Goal: Task Accomplishment & Management: Complete application form

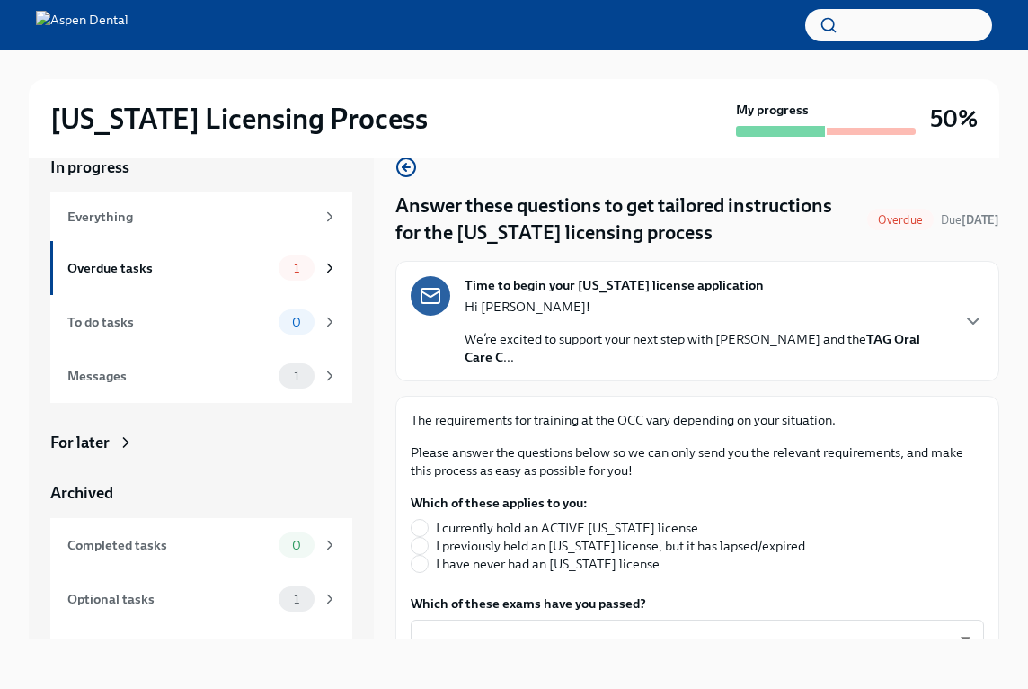
scroll to position [31, 0]
click at [969, 321] on icon "button" at bounding box center [974, 321] width 22 height 22
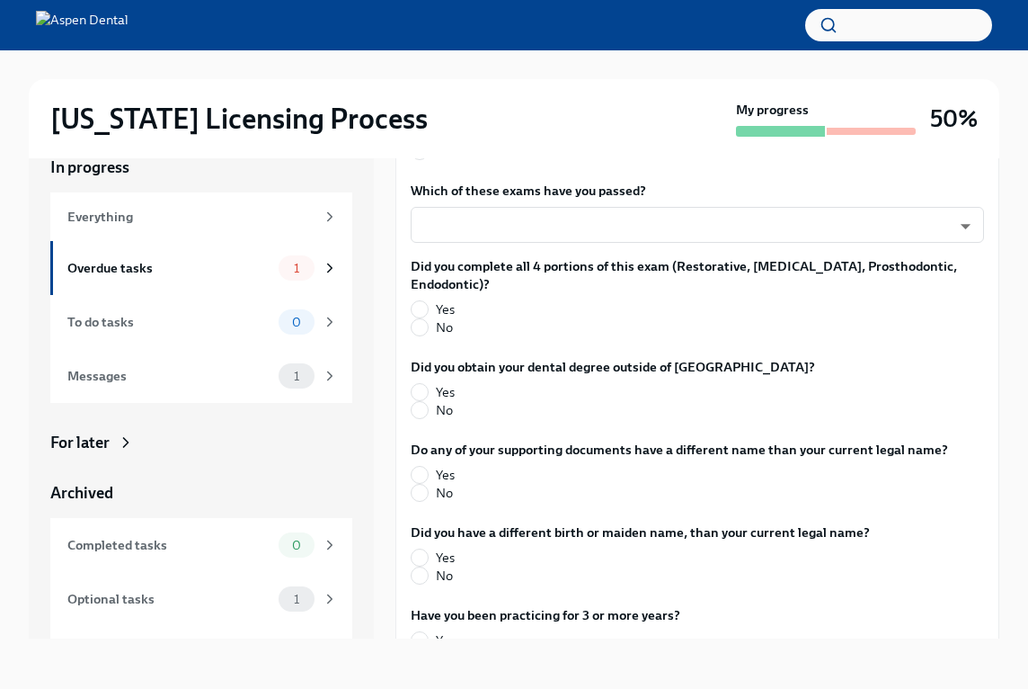
scroll to position [959, 0]
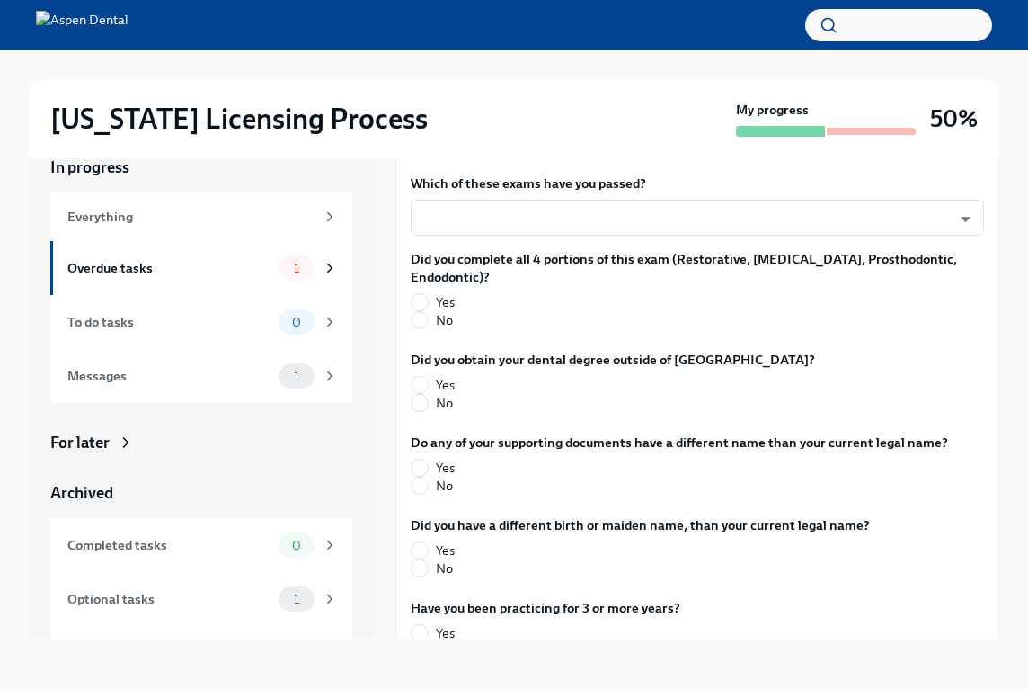
click at [604, 153] on span "I have never had an [US_STATE] license" at bounding box center [548, 144] width 224 height 18
click at [428, 152] on input "I have never had an [US_STATE] license" at bounding box center [420, 144] width 16 height 16
radio input "true"
click at [602, 235] on div "Which of these exams have you passed? ​ ​" at bounding box center [697, 204] width 573 height 61
click at [602, 324] on body "[US_STATE] Licensing Process My progress 50% In progress Everything Overdue tas…" at bounding box center [514, 328] width 1028 height 719
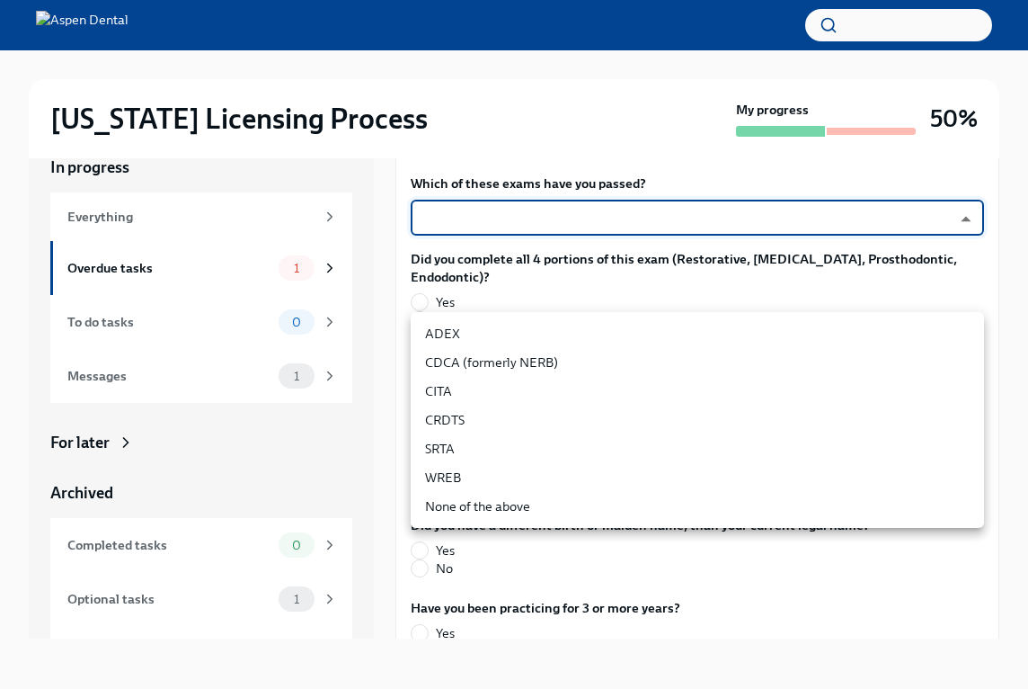
click at [591, 351] on li "CDCA (formerly NERB)" at bounding box center [697, 362] width 573 height 29
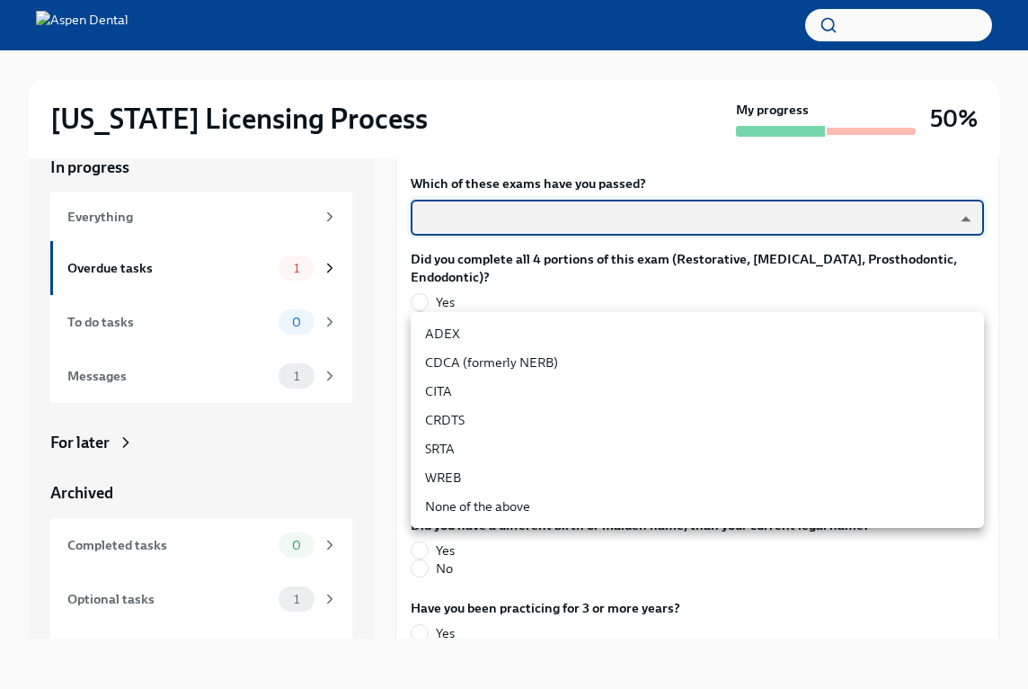
type input "nrE-1nMl1"
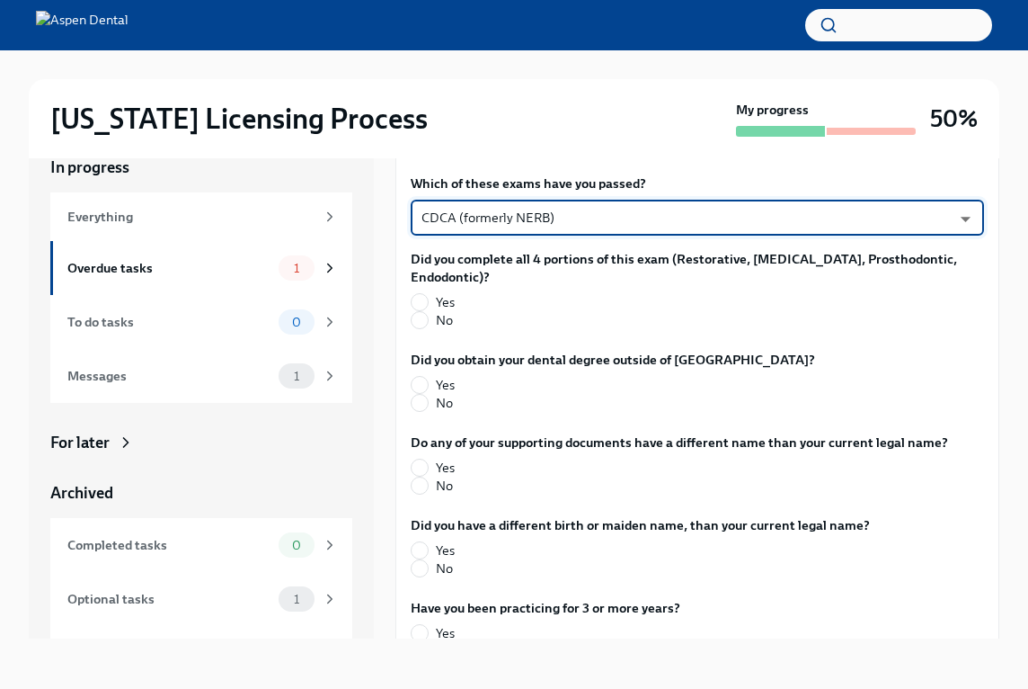
click at [429, 311] on label "Yes" at bounding box center [690, 302] width 559 height 18
click at [428, 310] on input "Yes" at bounding box center [420, 302] width 16 height 16
radio input "true"
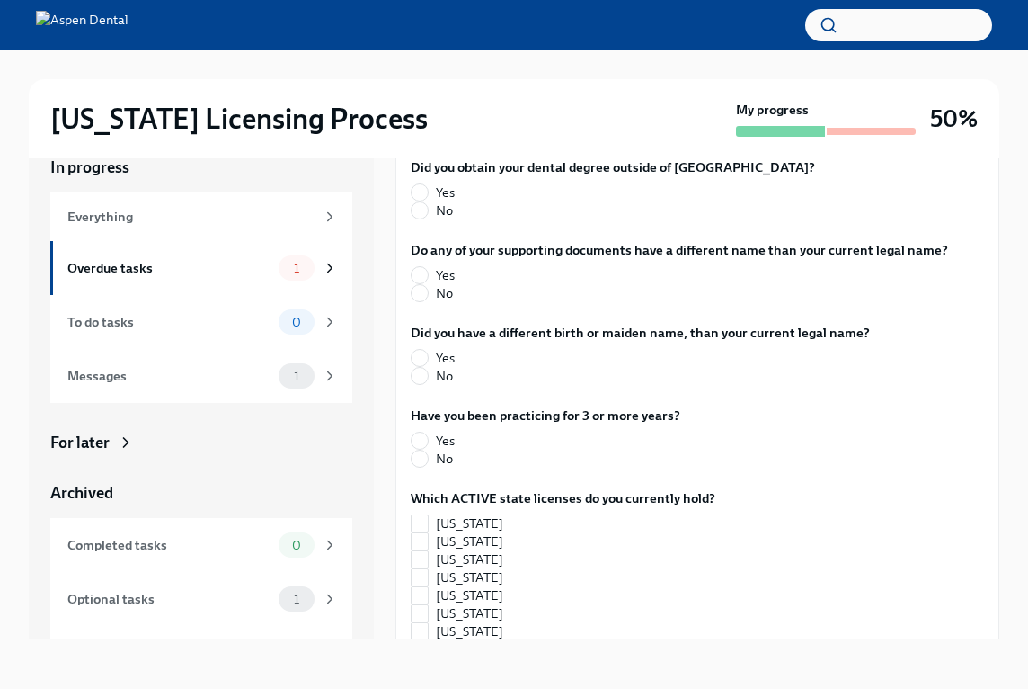
scroll to position [1148, 0]
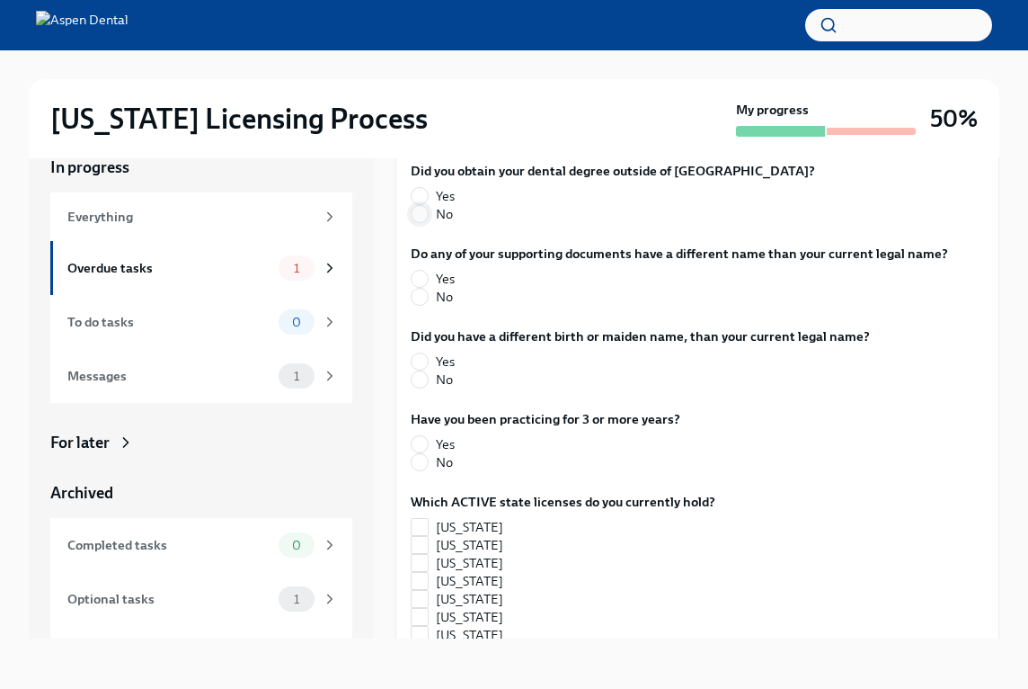
click at [422, 222] on input "No" at bounding box center [420, 214] width 16 height 16
radio input "true"
click at [424, 305] on input "No" at bounding box center [420, 297] width 16 height 16
radio input "true"
click at [422, 387] on input "No" at bounding box center [420, 379] width 16 height 16
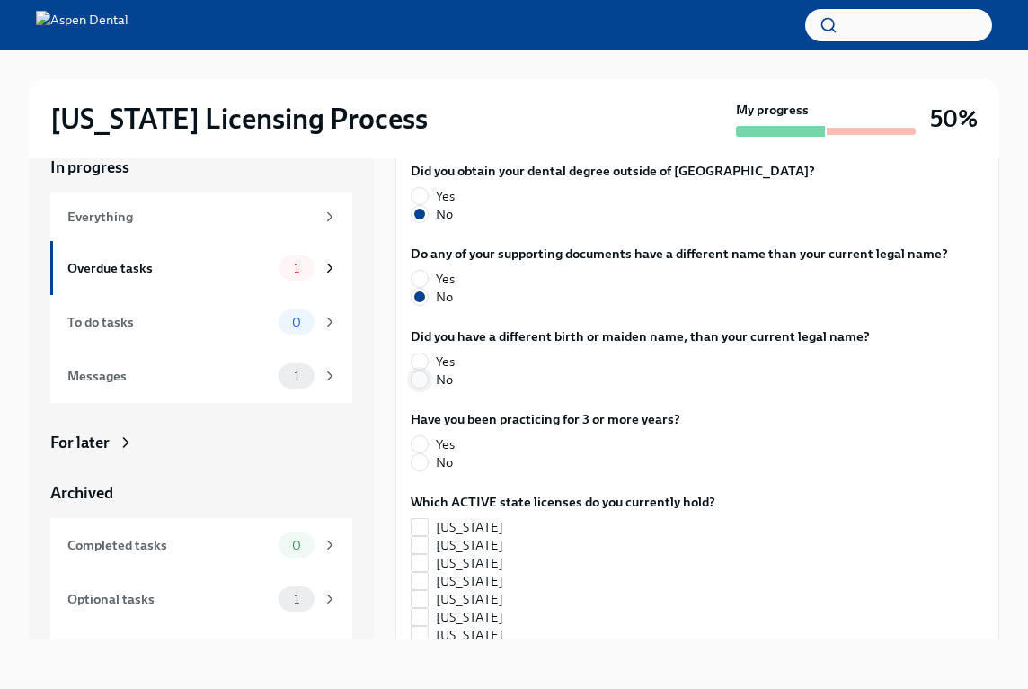
radio input "true"
click at [420, 452] on input "Yes" at bounding box center [420, 444] width 16 height 16
radio input "true"
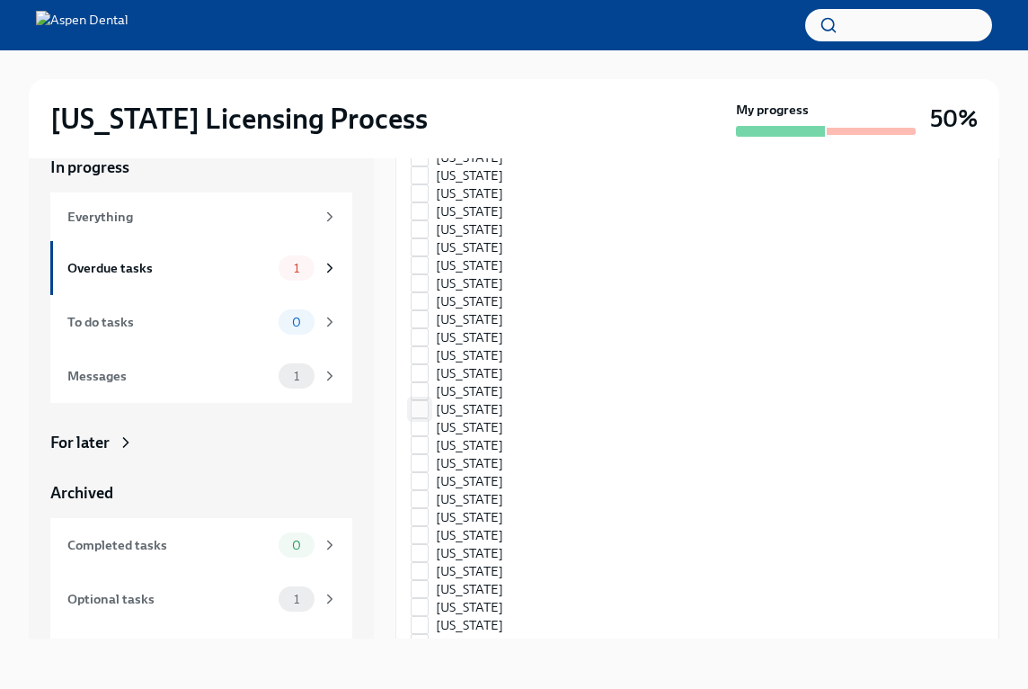
scroll to position [1836, 0]
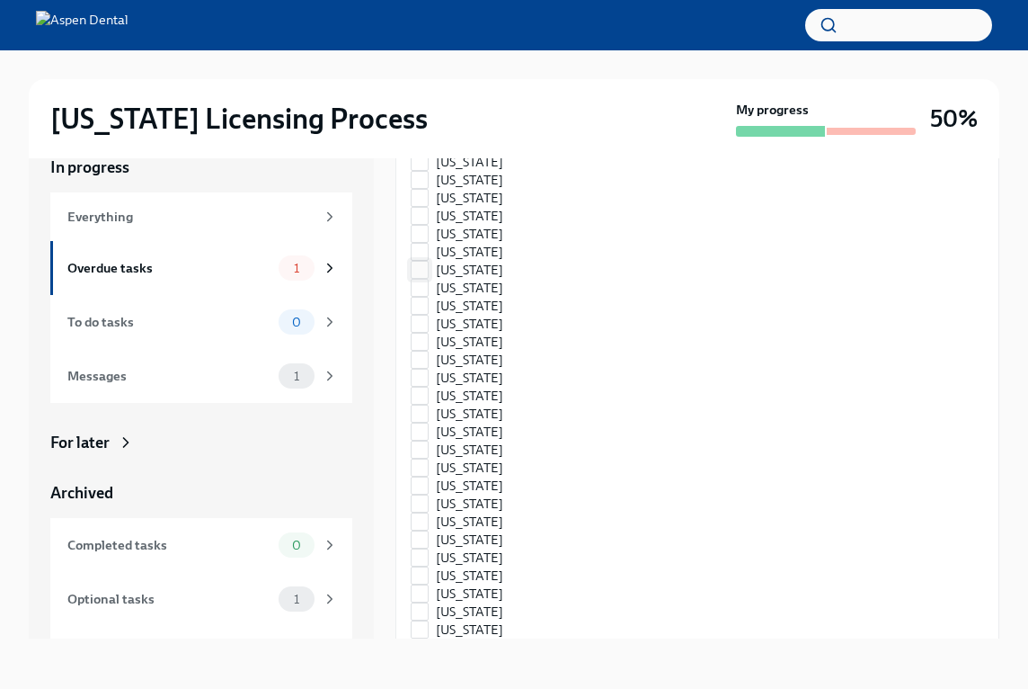
click at [412, 278] on input "[US_STATE]" at bounding box center [420, 270] width 16 height 16
checkbox input "true"
click at [419, 170] on input "[US_STATE]" at bounding box center [420, 162] width 16 height 16
checkbox input "true"
click at [681, 261] on label "[US_STATE]" at bounding box center [556, 252] width 290 height 18
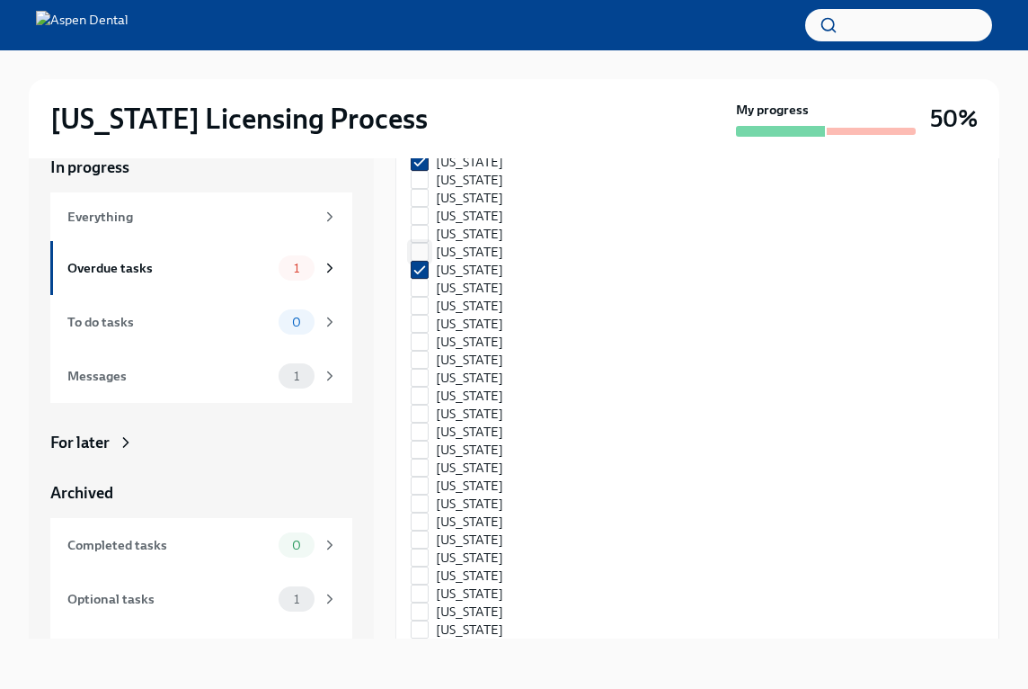
click at [428, 260] on input "[US_STATE]" at bounding box center [420, 252] width 16 height 16
click at [427, 260] on input "[US_STATE]" at bounding box center [420, 252] width 16 height 16
checkbox input "false"
click at [946, 470] on div "Which ACTIVE state licenses do you currently hold? [US_STATE] [US_STATE] [US_ST…" at bounding box center [697, 284] width 573 height 960
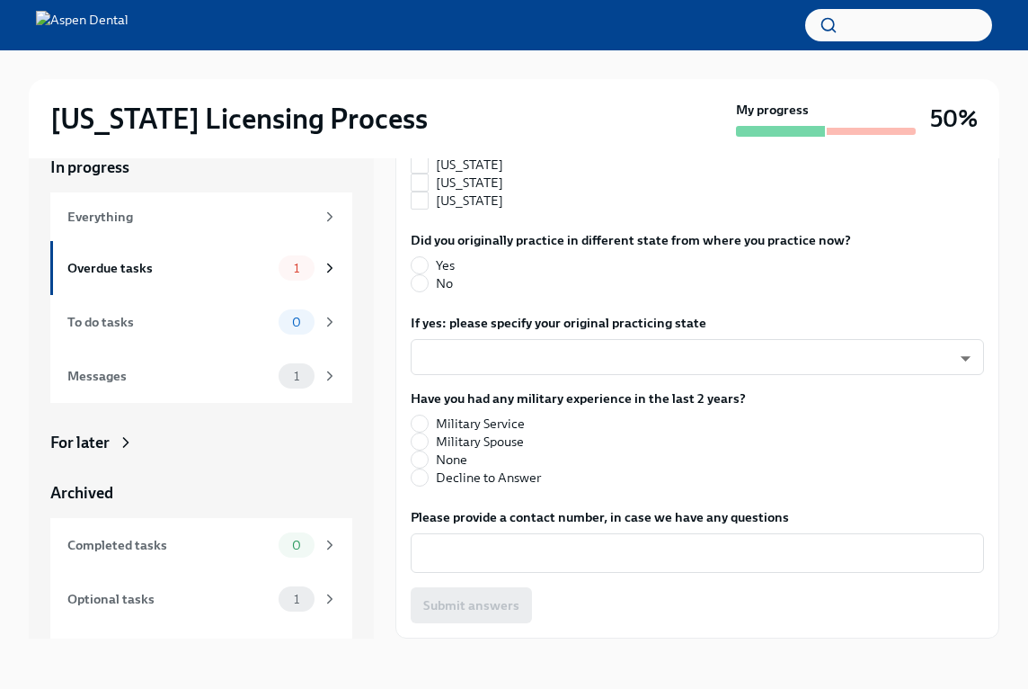
scroll to position [2507, 0]
click at [448, 288] on span "No" at bounding box center [444, 283] width 17 height 18
click at [428, 288] on input "No" at bounding box center [420, 283] width 16 height 16
radio input "true"
click at [426, 455] on input "None" at bounding box center [420, 459] width 16 height 16
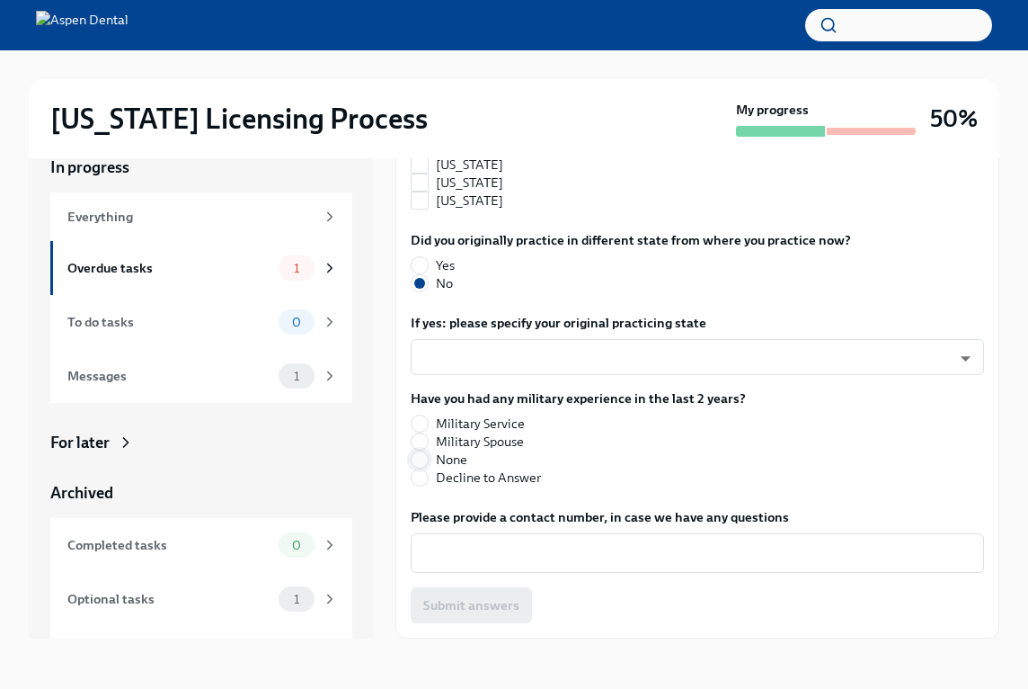
radio input "true"
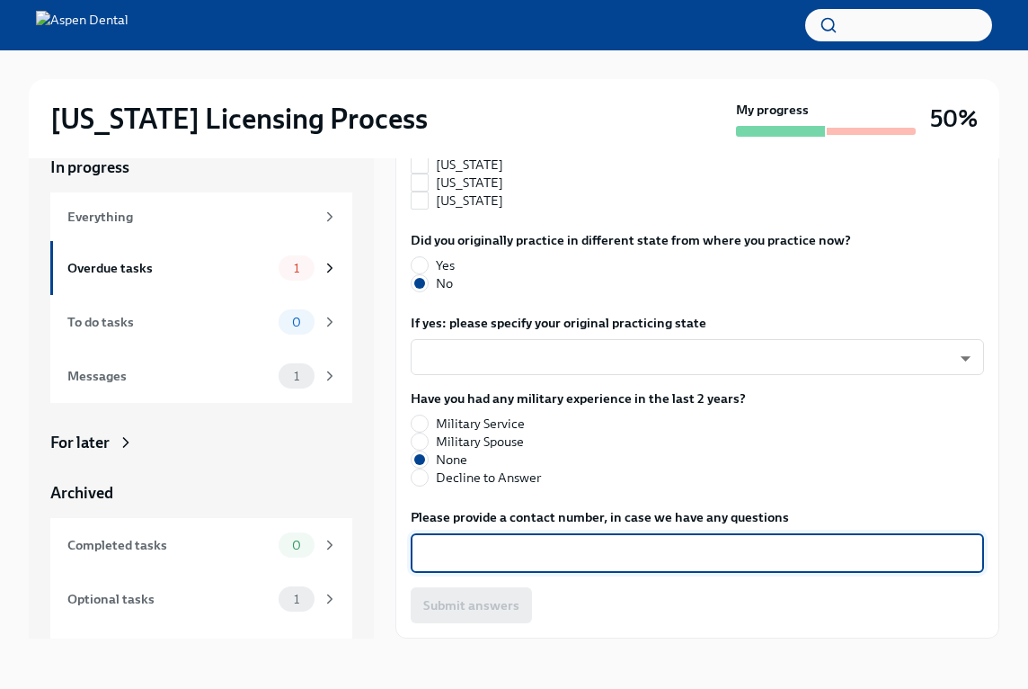
click at [517, 553] on textarea "Please provide a contact number, in case we have any questions" at bounding box center [698, 553] width 552 height 22
type textarea "6015970740"
click at [479, 595] on button "Submit answers" at bounding box center [471, 605] width 121 height 36
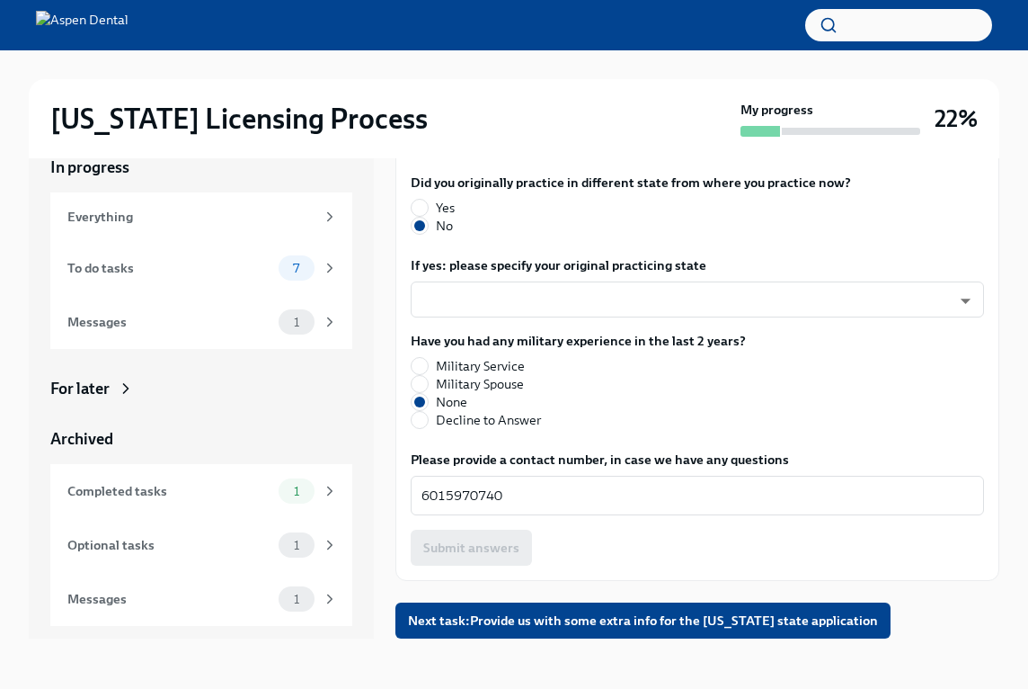
click at [576, 565] on div "Submit answers" at bounding box center [697, 547] width 573 height 36
click at [498, 623] on span "Next task : Provide us with some extra info for the [US_STATE] state application" at bounding box center [643, 620] width 470 height 18
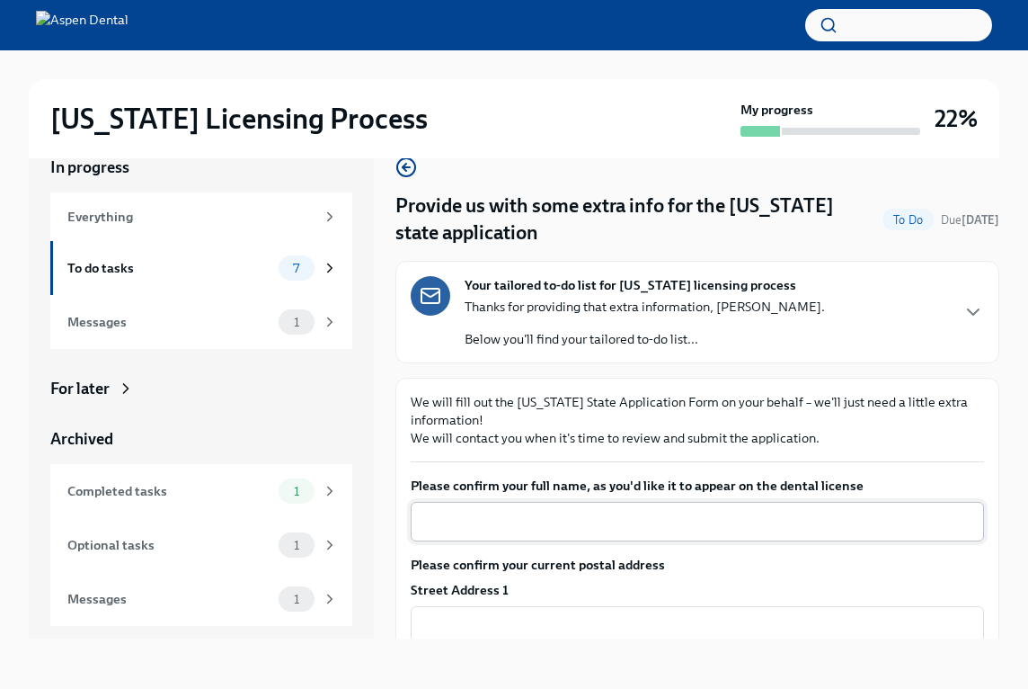
click at [529, 511] on textarea "Please confirm your full name, as you'd like it to appear on the dental license" at bounding box center [698, 522] width 552 height 22
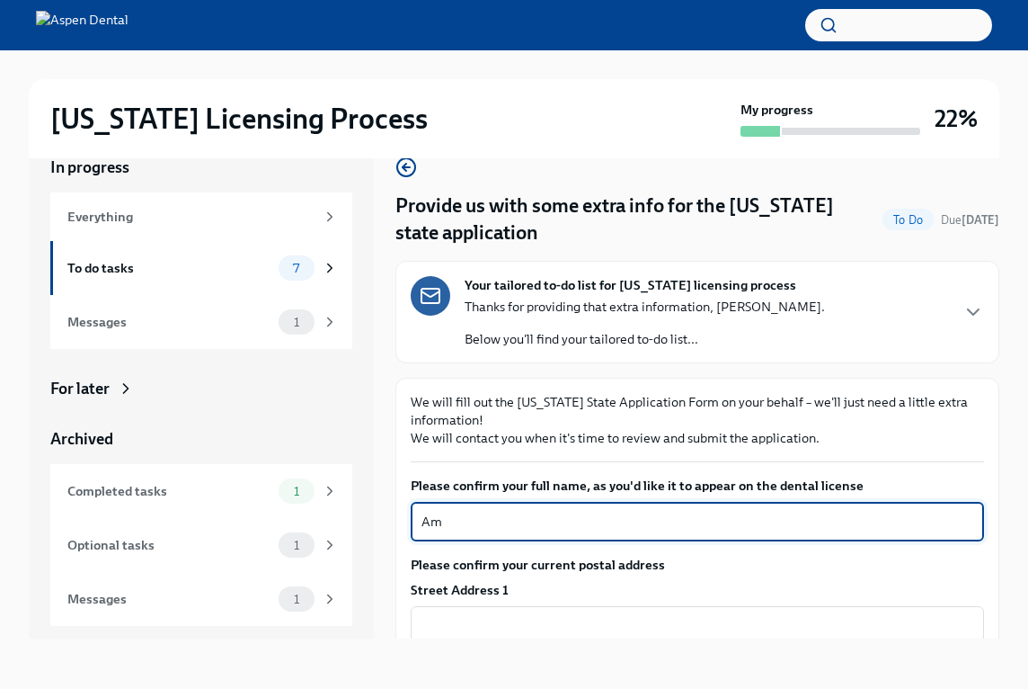
type textarea "A"
type textarea "[PERSON_NAME]"
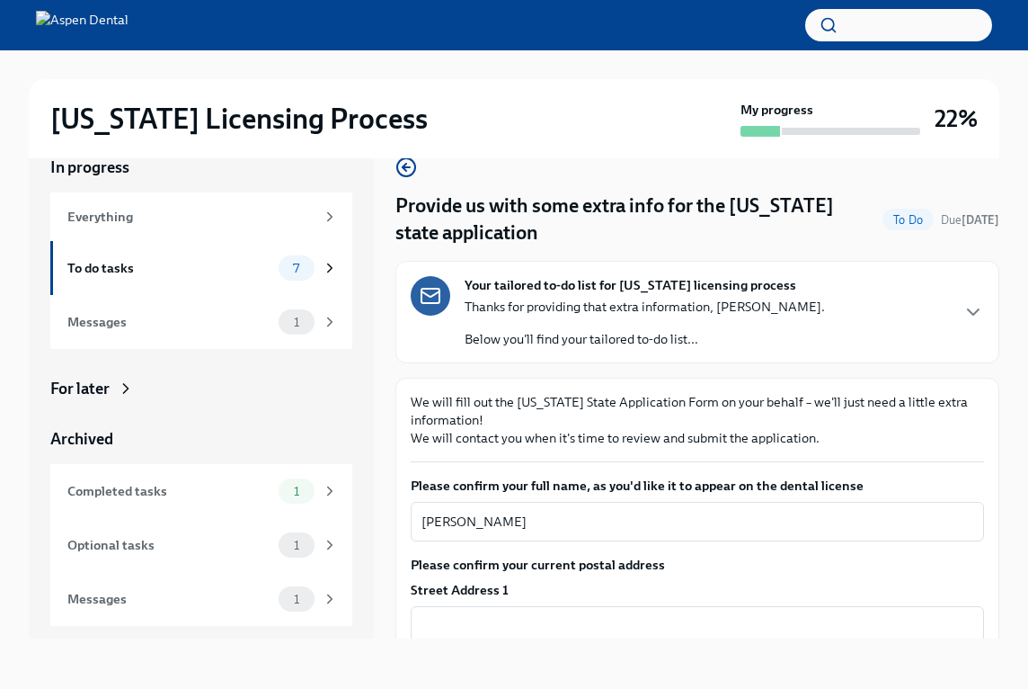
click at [673, 570] on label "Please confirm your current postal address" at bounding box center [697, 564] width 573 height 18
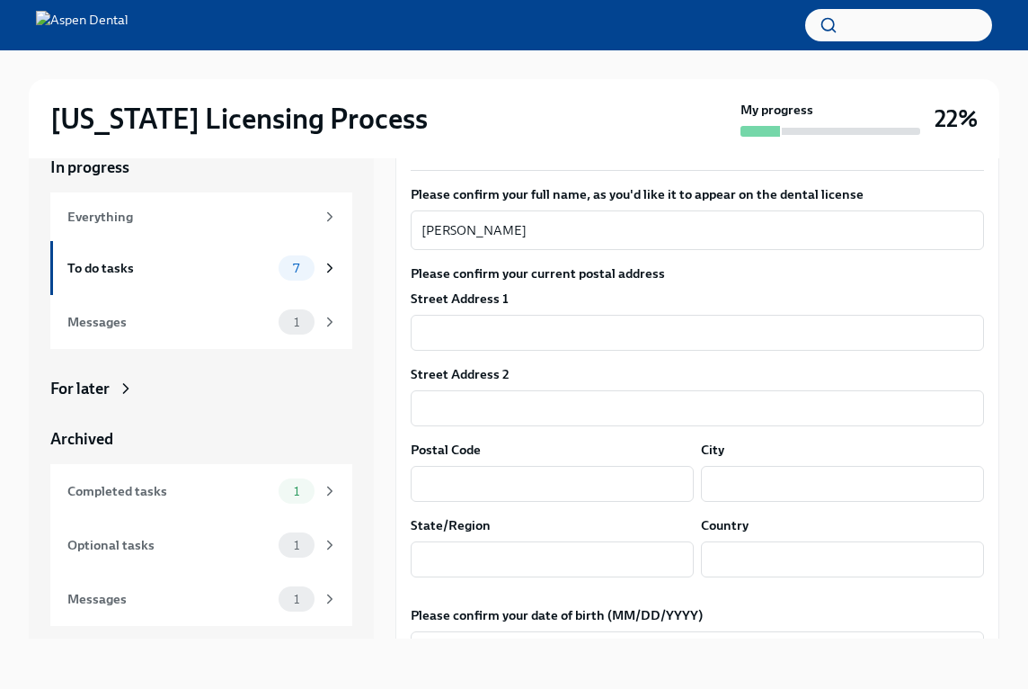
scroll to position [326, 0]
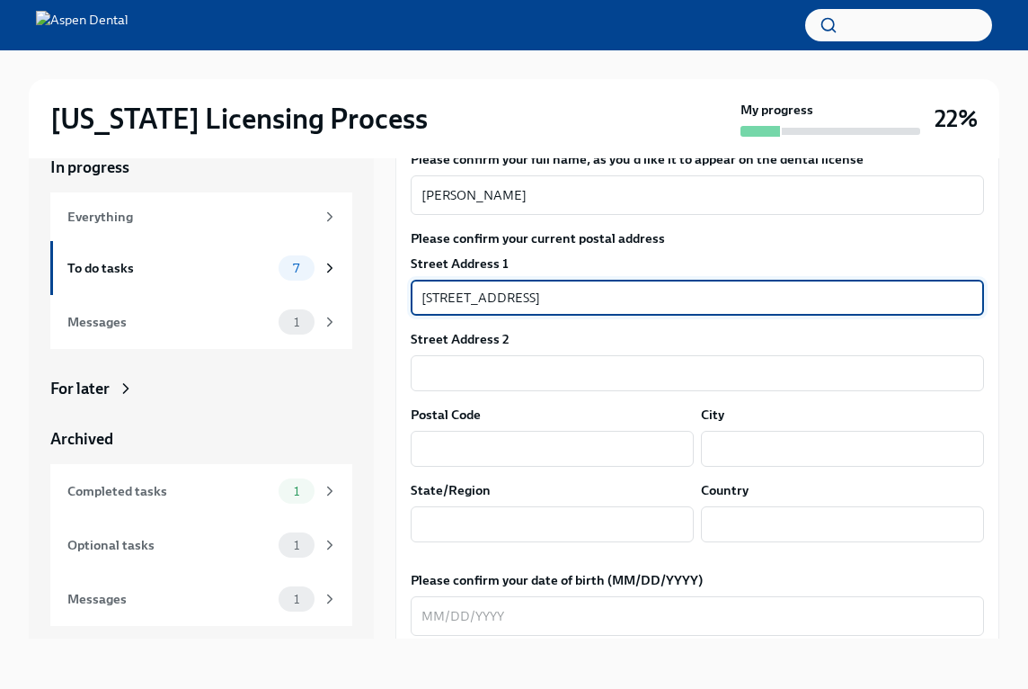
type input "[STREET_ADDRESS]"
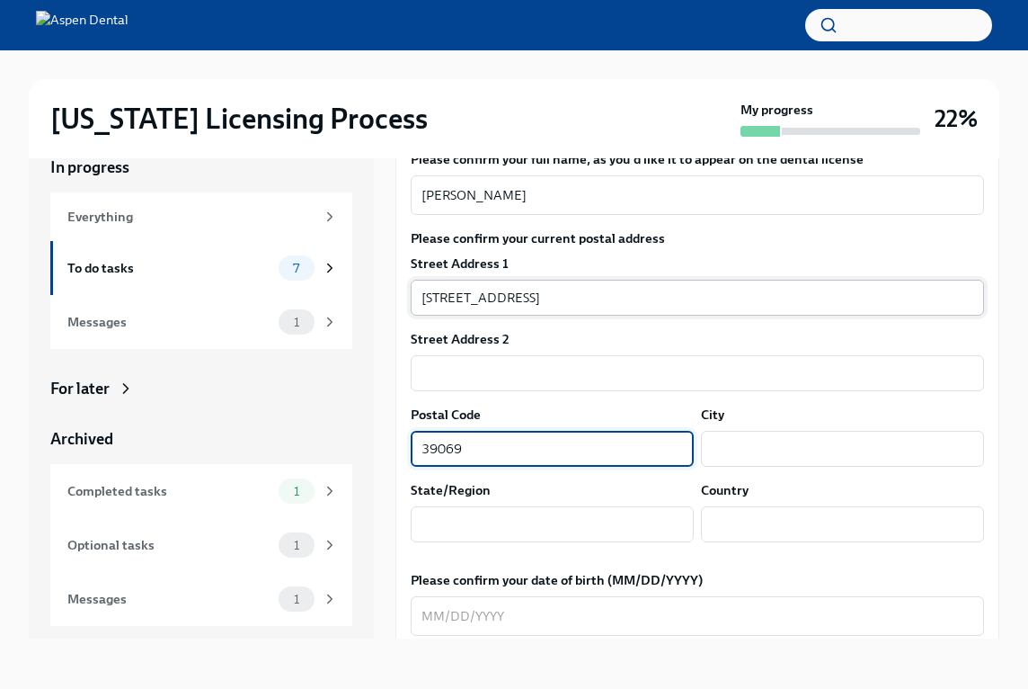
type input "39069"
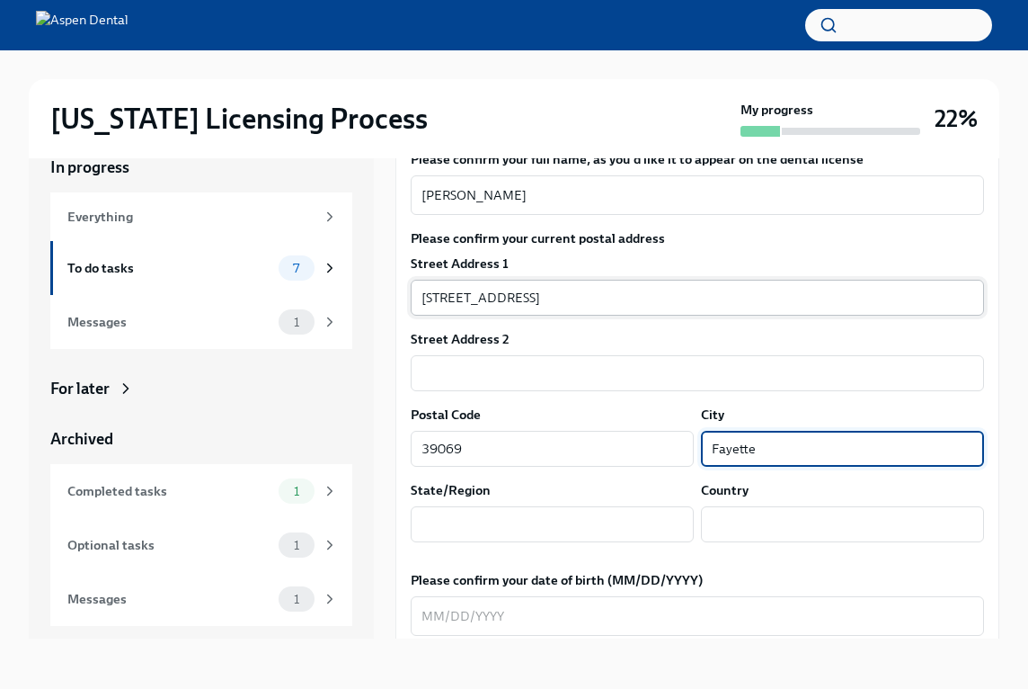
type input "Fayette"
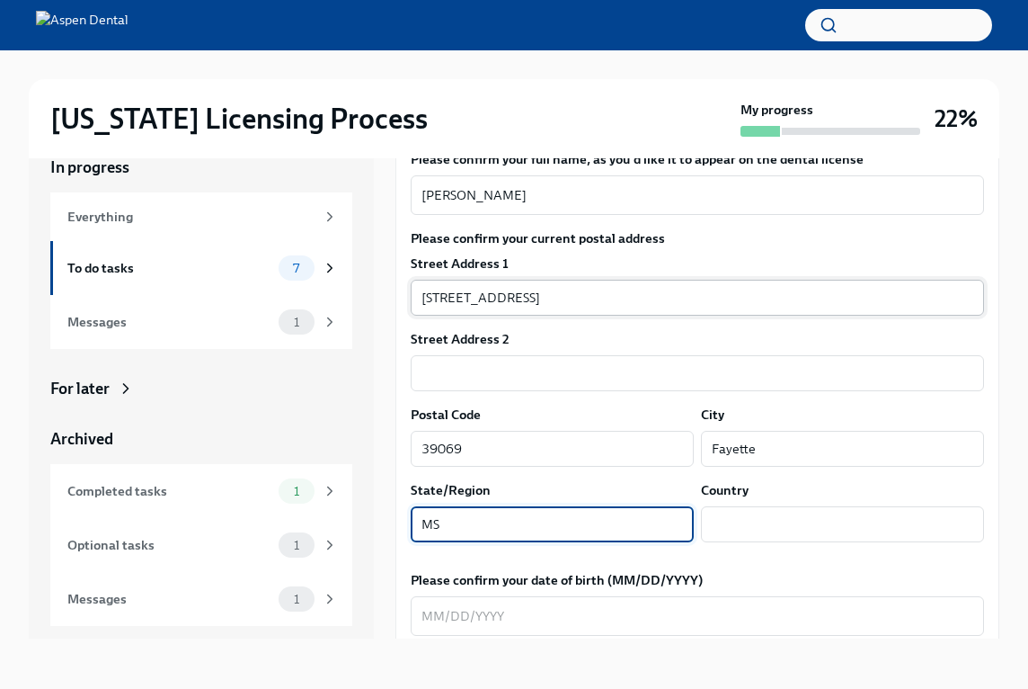
type input "MS"
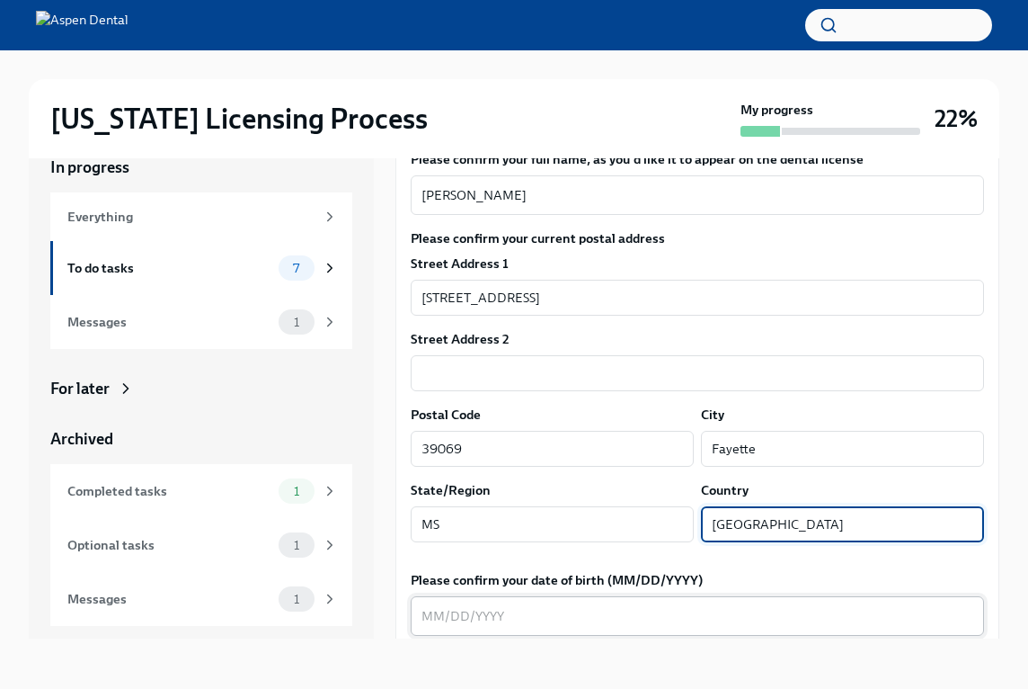
type input "[GEOGRAPHIC_DATA]"
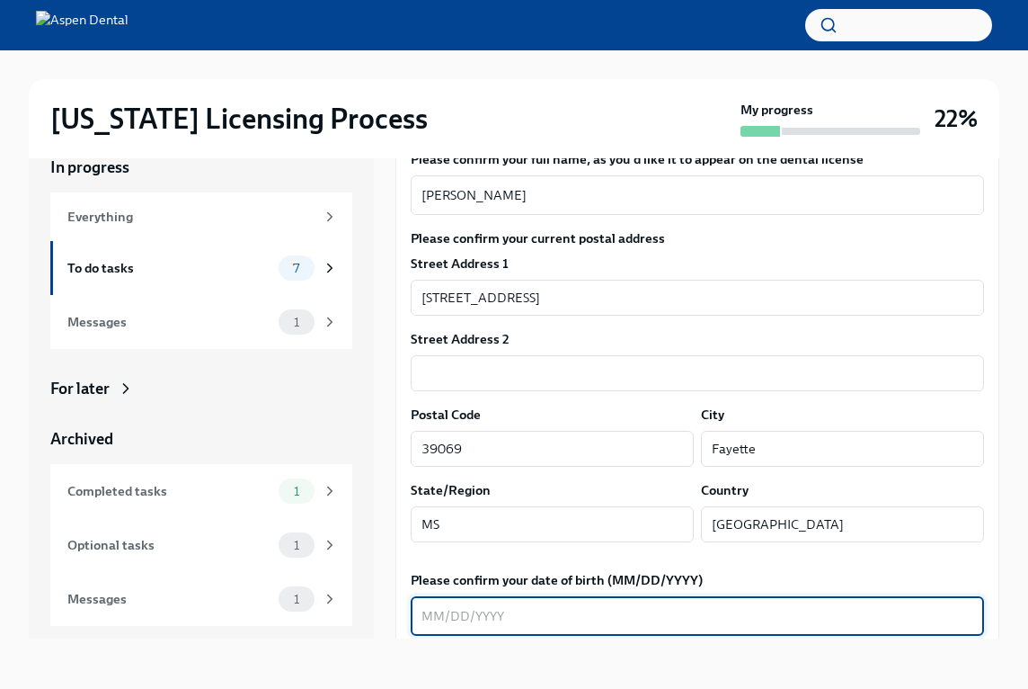
click at [672, 613] on textarea "Please confirm your date of birth (MM/DD/YYYY)" at bounding box center [698, 616] width 552 height 22
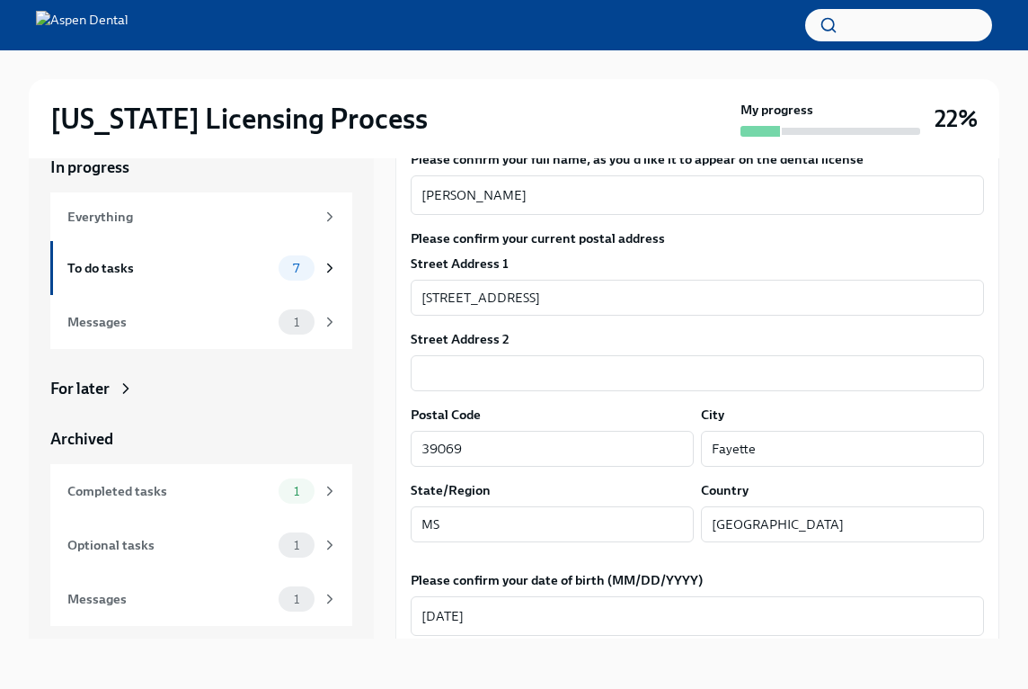
click at [1020, 590] on div "[US_STATE] Licensing Process My progress 22% In progress Everything To do tasks…" at bounding box center [514, 354] width 1028 height 669
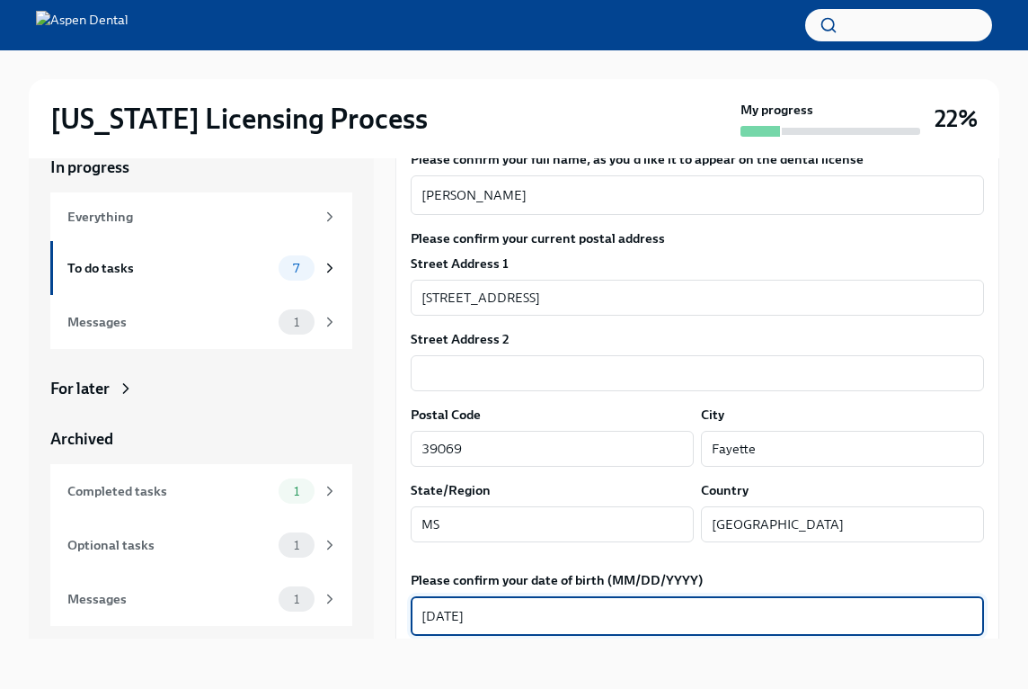
click at [821, 609] on textarea "[DATE]" at bounding box center [698, 616] width 552 height 22
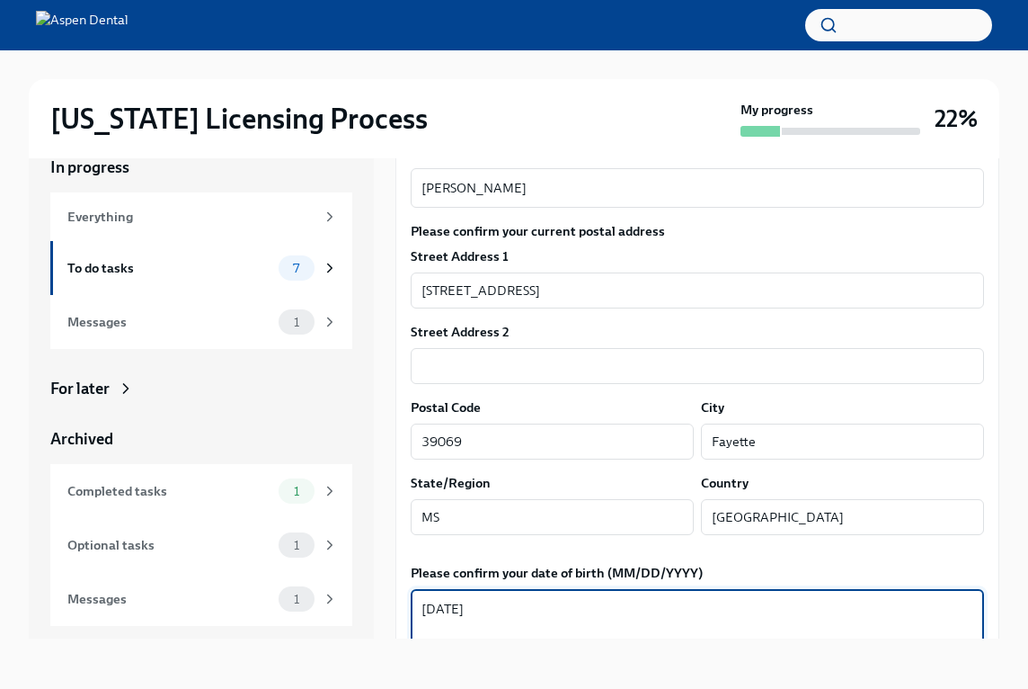
scroll to position [355, 0]
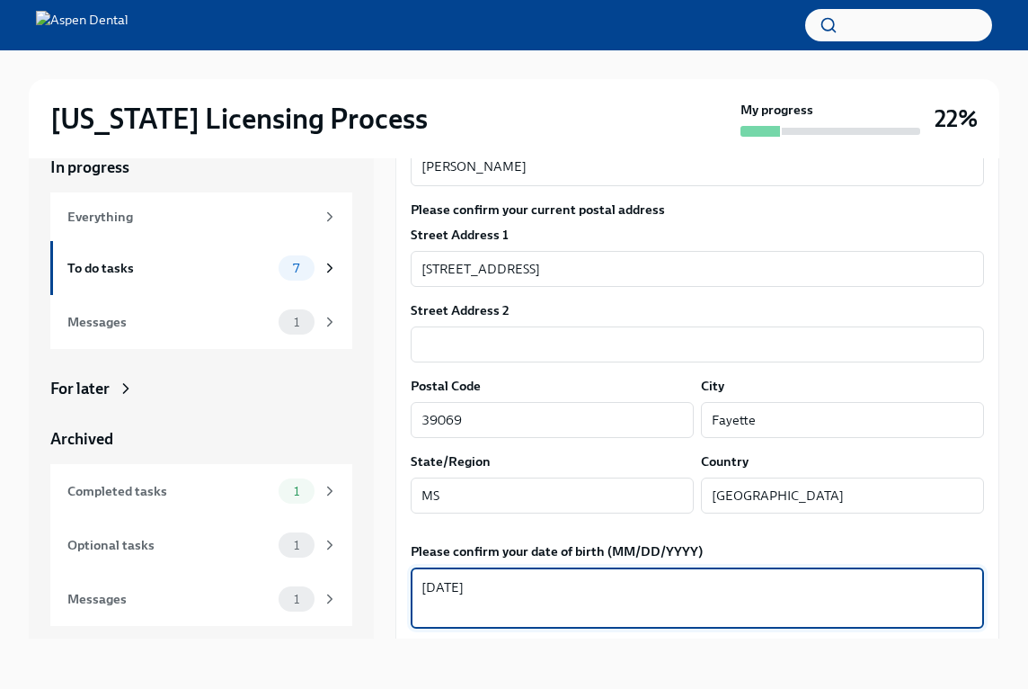
type textarea "[DATE]"
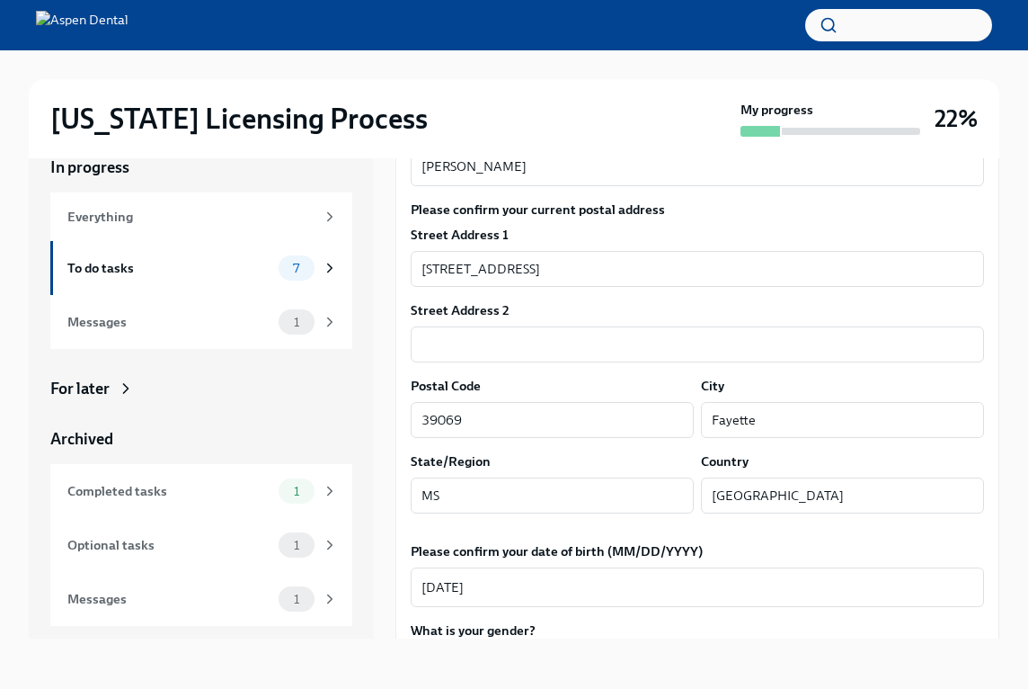
click at [1016, 573] on div "[US_STATE] Licensing Process My progress 22% In progress Everything To do tasks…" at bounding box center [514, 354] width 1028 height 669
click at [554, 629] on label "What is your gender?" at bounding box center [491, 630] width 160 height 18
click at [516, 629] on label "What is your gender?" at bounding box center [491, 630] width 160 height 18
drag, startPoint x: 515, startPoint y: 629, endPoint x: 520, endPoint y: 583, distance: 46.2
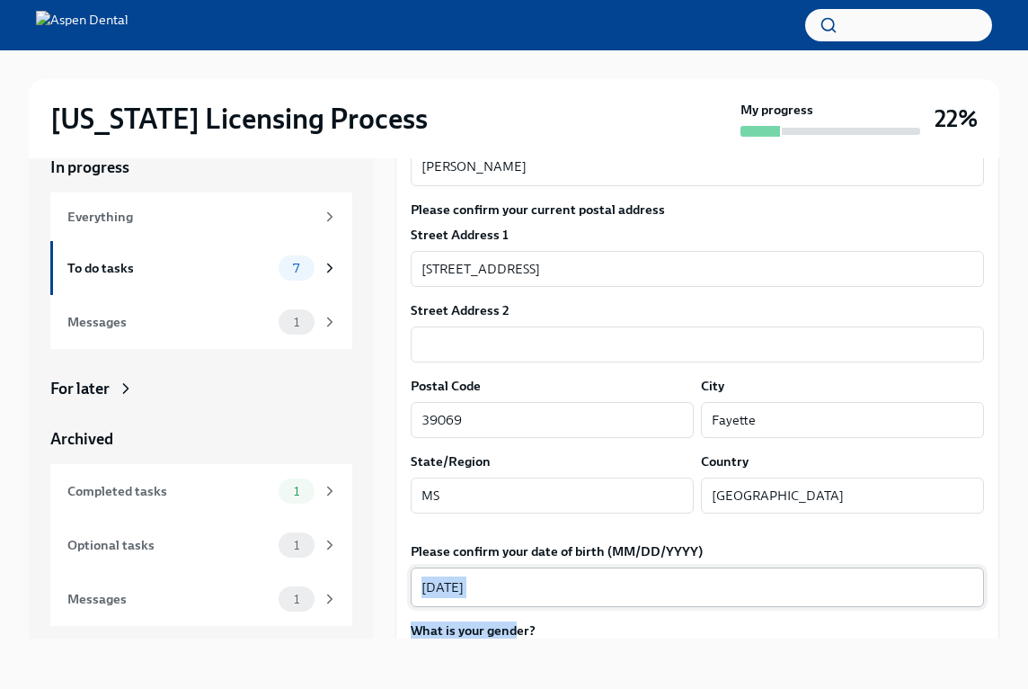
click at [520, 583] on div "Please confirm your full name, as you'd like it to appear on the dental license…" at bounding box center [697, 595] width 573 height 949
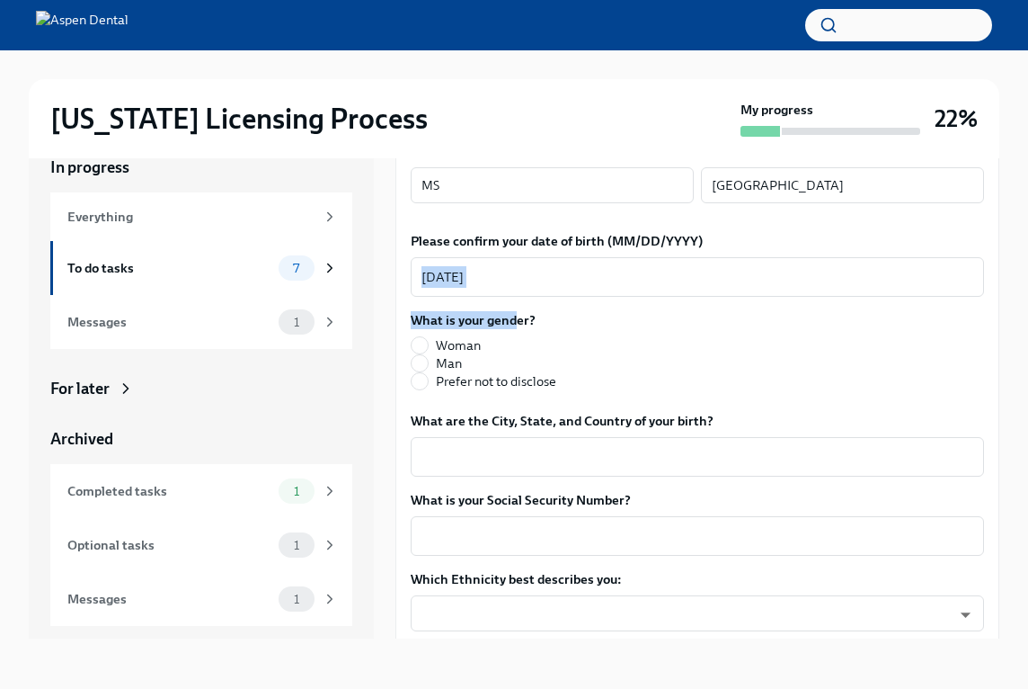
scroll to position [770, 0]
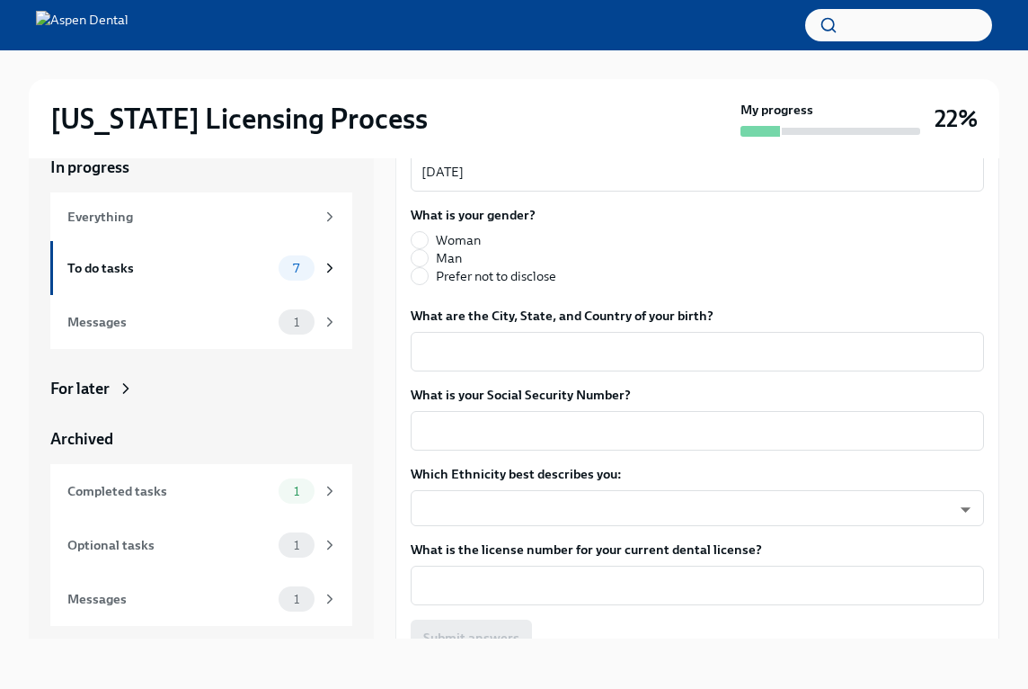
click at [440, 233] on span "Woman" at bounding box center [458, 240] width 45 height 18
click at [428, 233] on input "Woman" at bounding box center [420, 240] width 16 height 16
radio input "true"
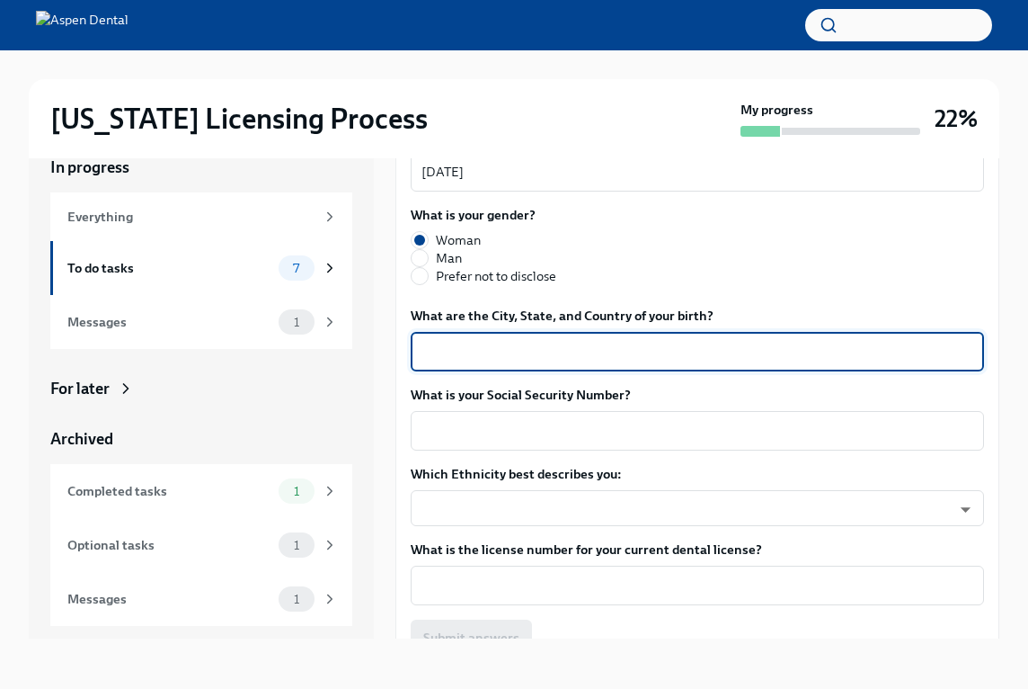
click at [508, 361] on textarea "What are the City, State, and Country of your birth?" at bounding box center [698, 352] width 552 height 22
type textarea "[GEOGRAPHIC_DATA], [US_STATE], [GEOGRAPHIC_DATA]"
click at [495, 416] on div "x ​" at bounding box center [697, 431] width 573 height 40
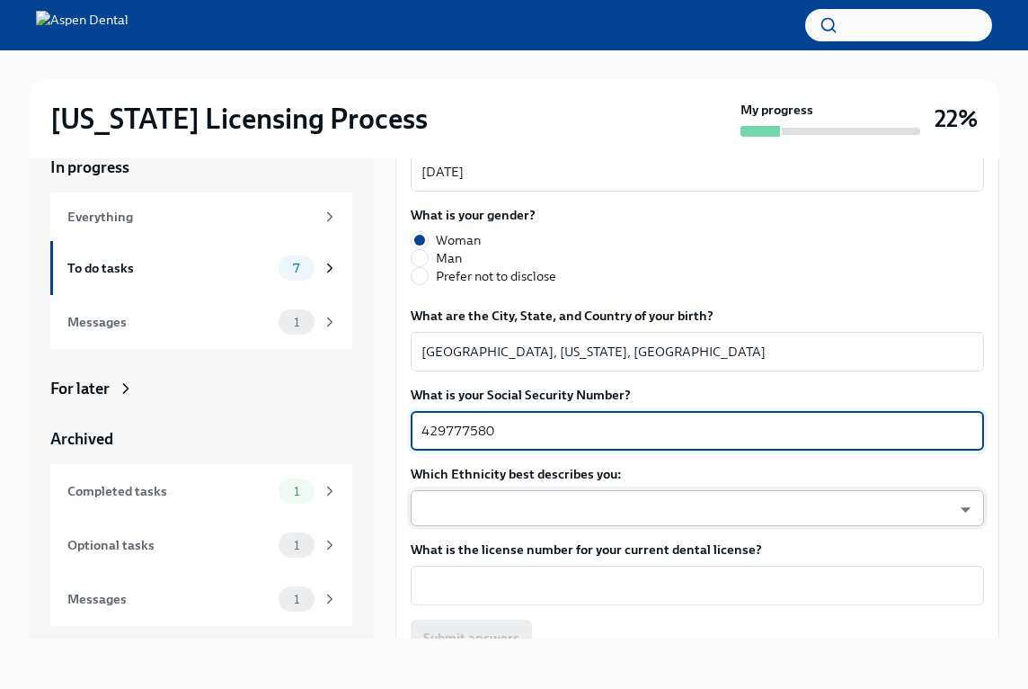
type textarea "429777580"
click at [512, 504] on body "[US_STATE] Licensing Process My progress 22% In progress Everything To do tasks…" at bounding box center [514, 328] width 1028 height 719
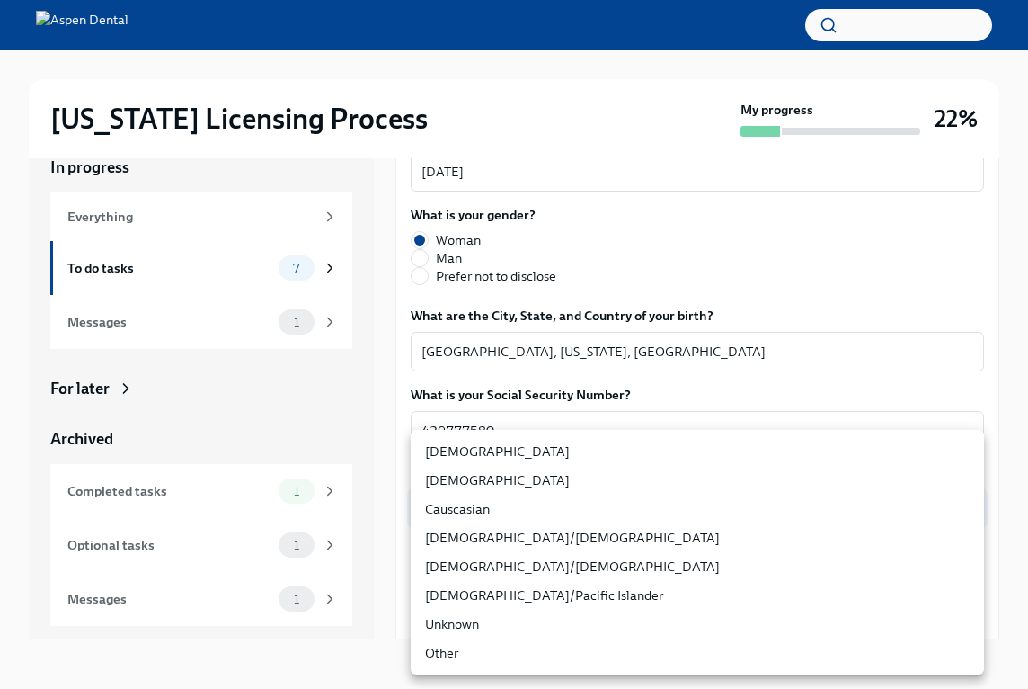
click at [504, 464] on li "[DEMOGRAPHIC_DATA]" at bounding box center [697, 451] width 573 height 29
type input "TlxW_0a7i"
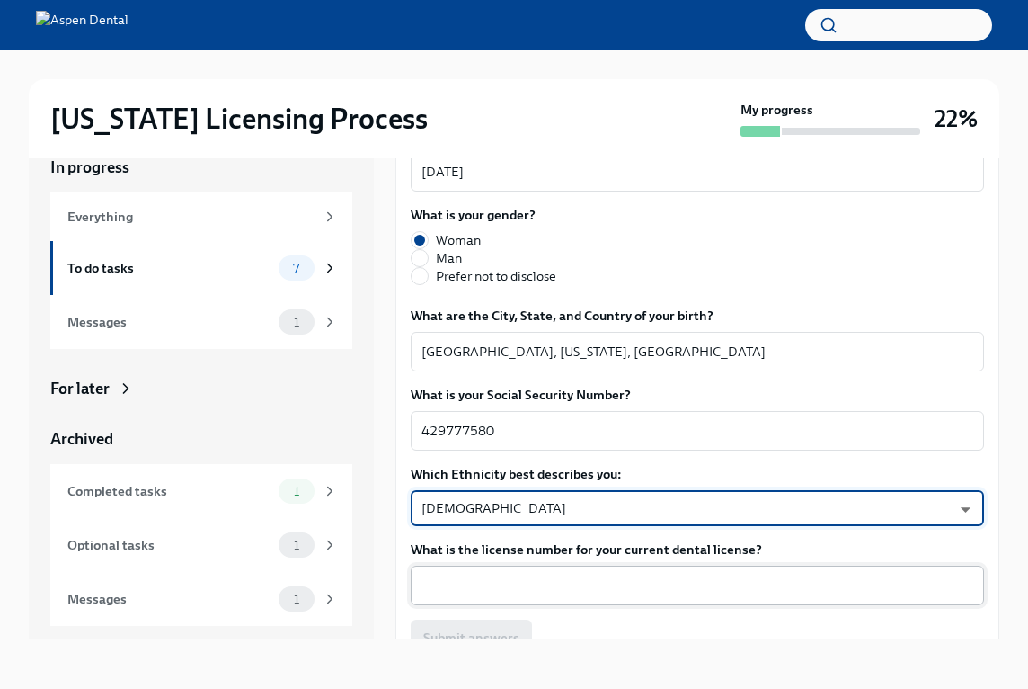
click at [561, 576] on textarea "What is the license number for your current dental license?" at bounding box center [698, 585] width 552 height 22
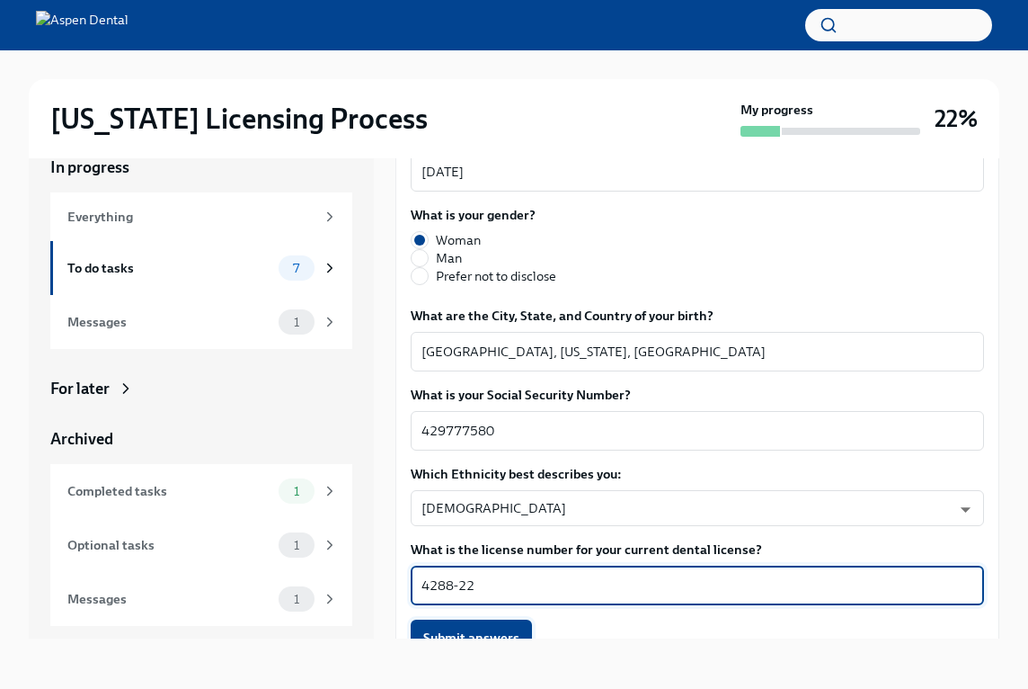
type textarea "4288-22"
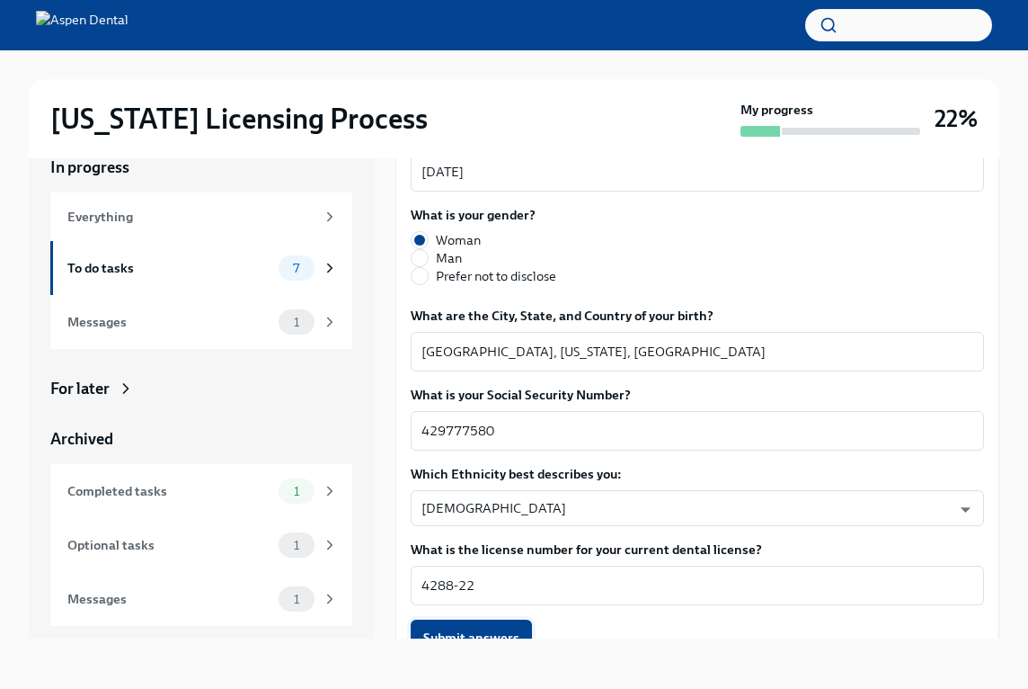
click at [484, 621] on button "Submit answers" at bounding box center [471, 637] width 121 height 36
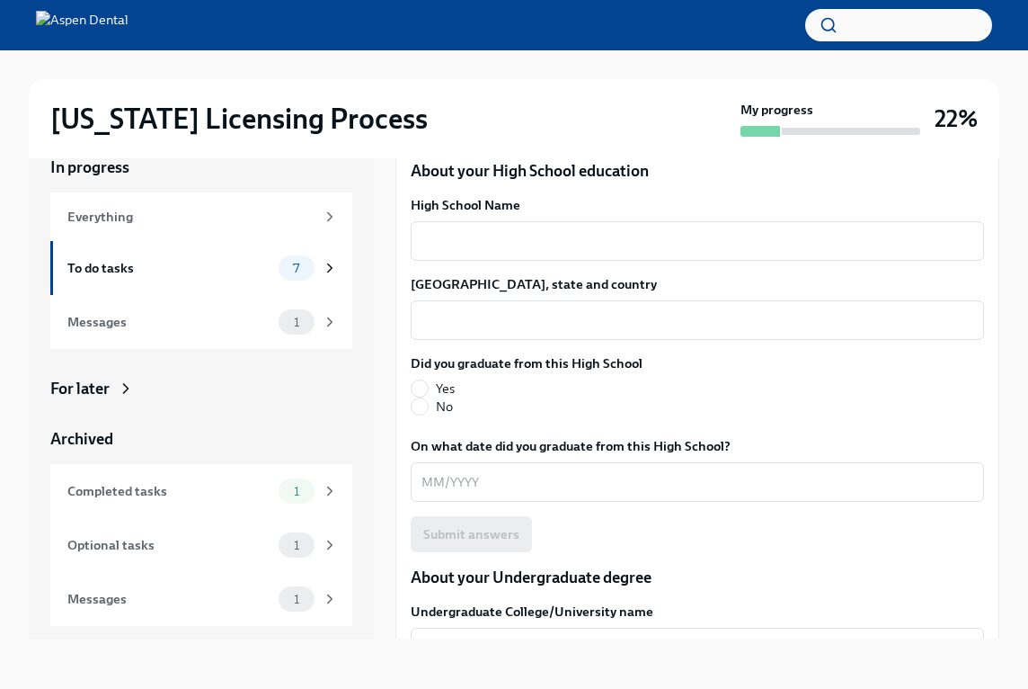
scroll to position [1323, 0]
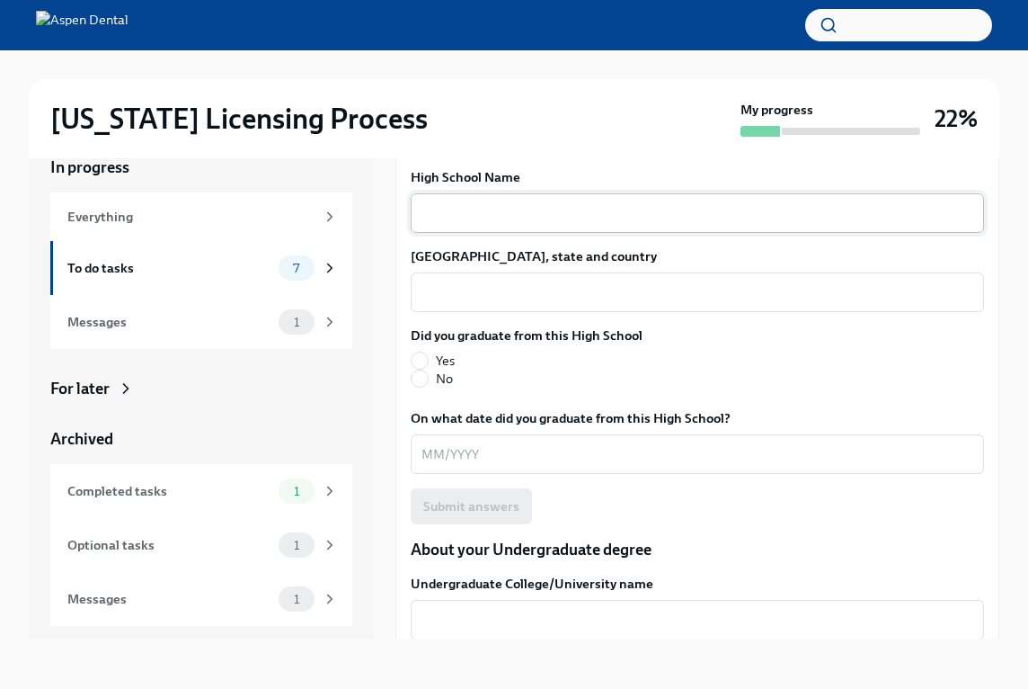
click at [633, 221] on textarea "High School Name" at bounding box center [698, 213] width 552 height 22
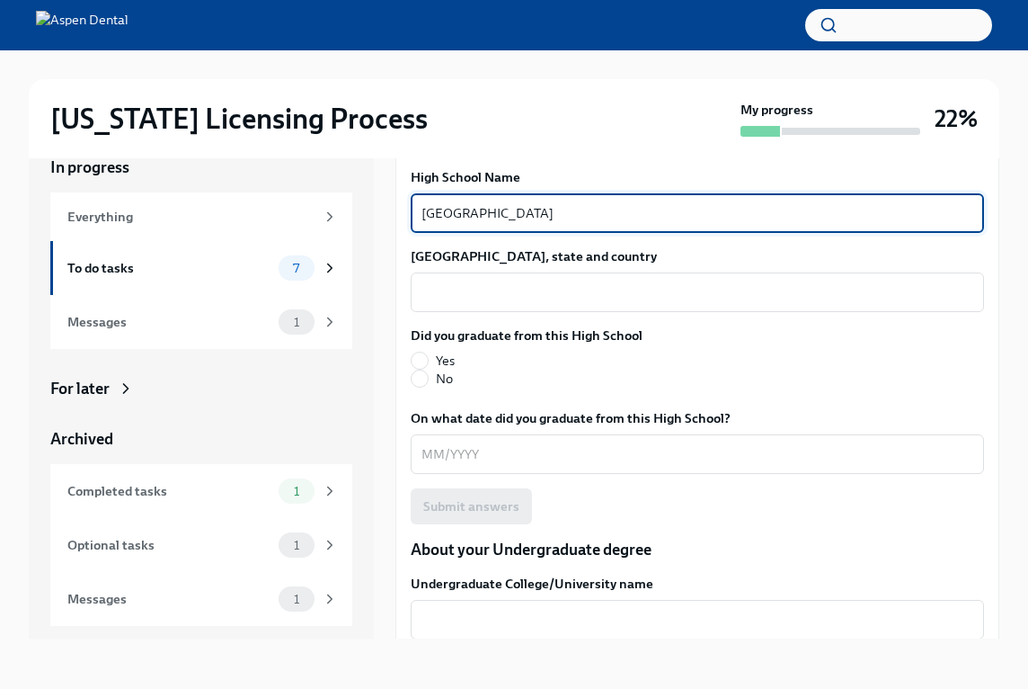
type textarea "[GEOGRAPHIC_DATA]"
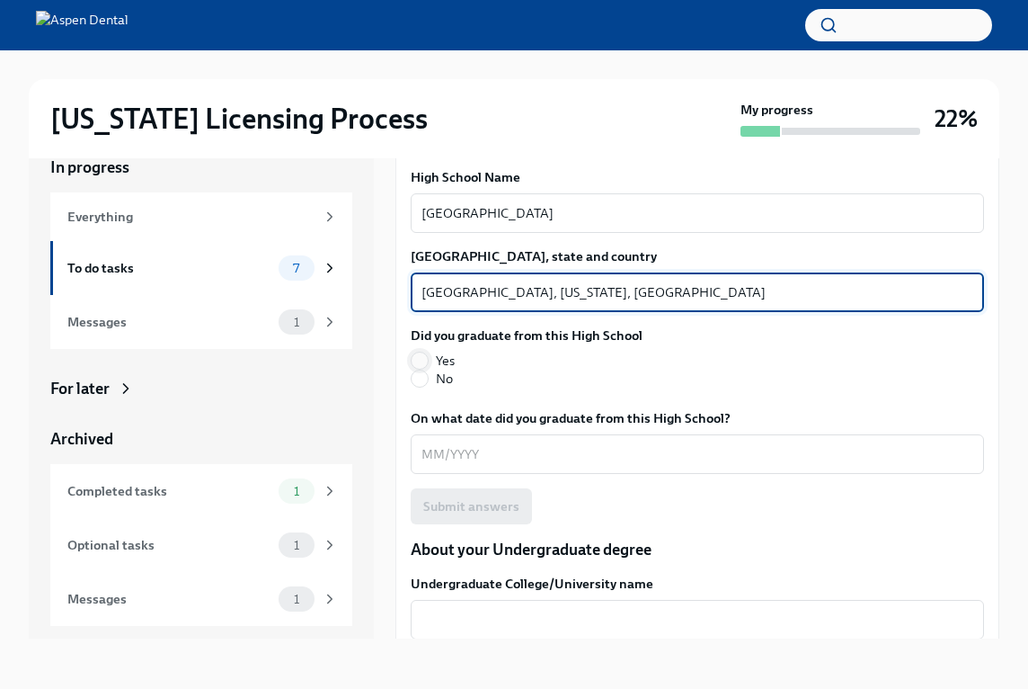
type textarea "[GEOGRAPHIC_DATA], [US_STATE], [GEOGRAPHIC_DATA]"
click at [422, 354] on input "Yes" at bounding box center [420, 360] width 16 height 16
radio input "true"
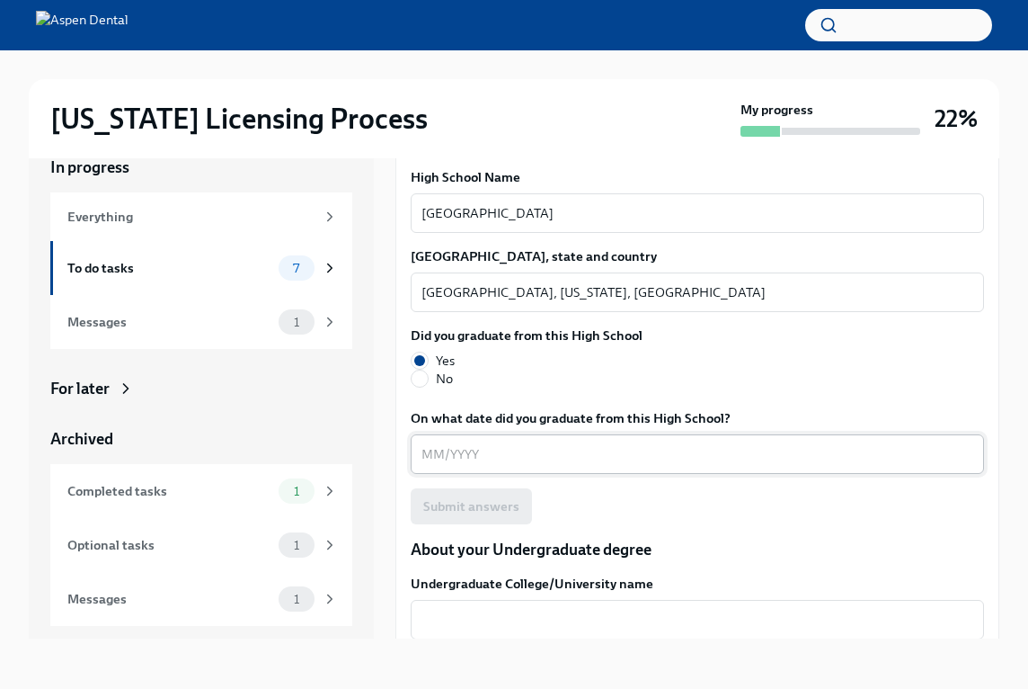
click at [431, 462] on textarea "On what date did you graduate from this High School?" at bounding box center [698, 454] width 552 height 22
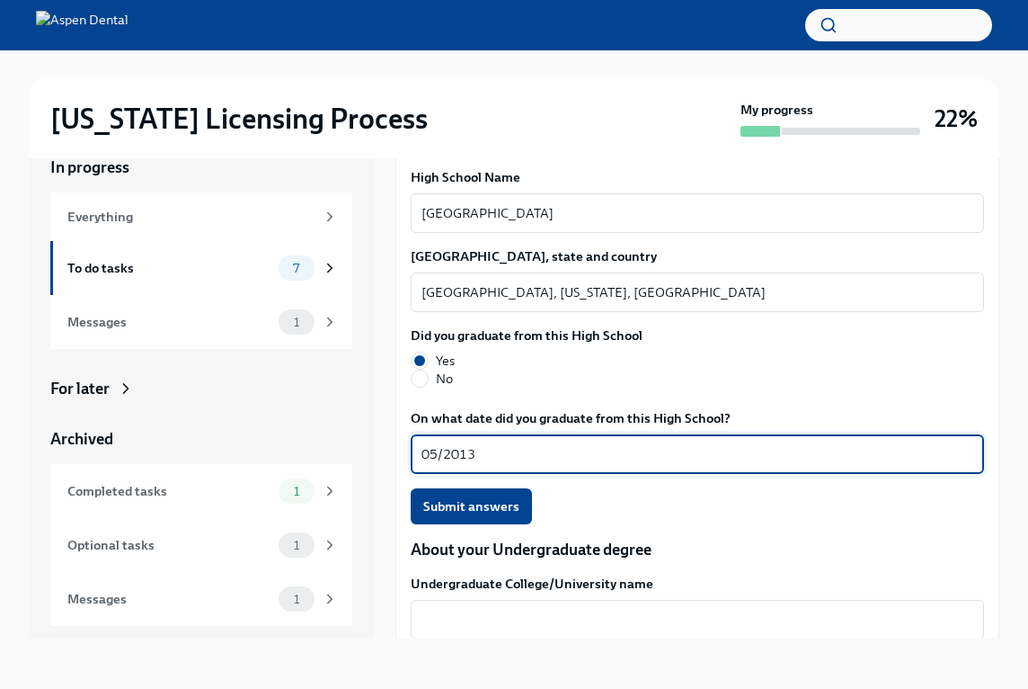
type textarea "05/2013"
click at [689, 522] on div "Submit answers" at bounding box center [697, 506] width 573 height 36
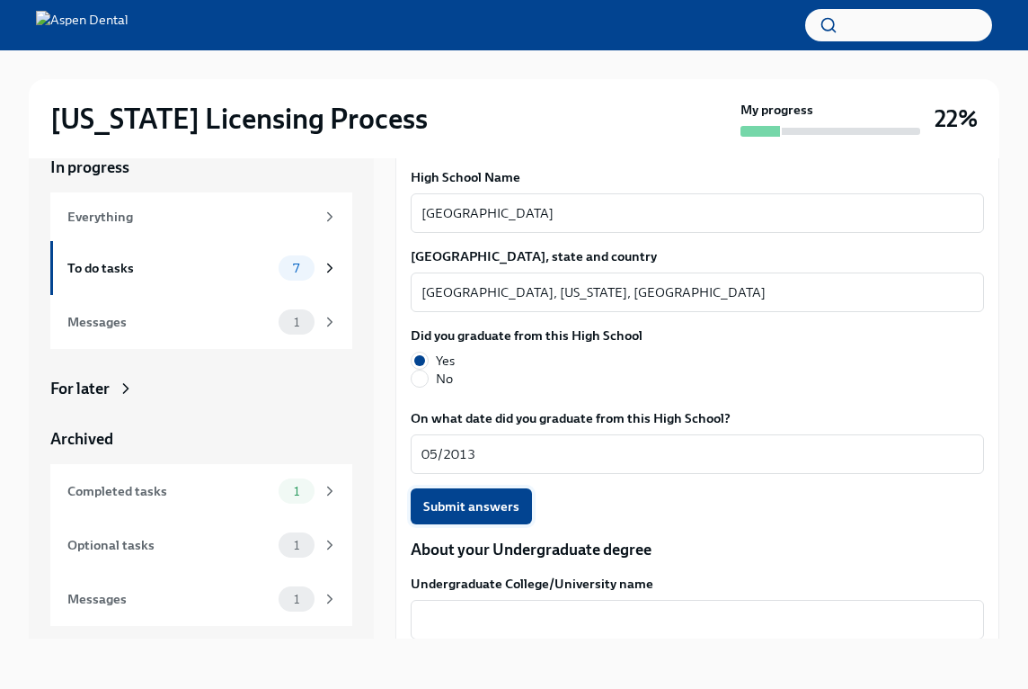
click at [490, 503] on span "Submit answers" at bounding box center [471, 506] width 96 height 18
click at [964, 540] on p "About your Undergraduate degree" at bounding box center [697, 549] width 573 height 22
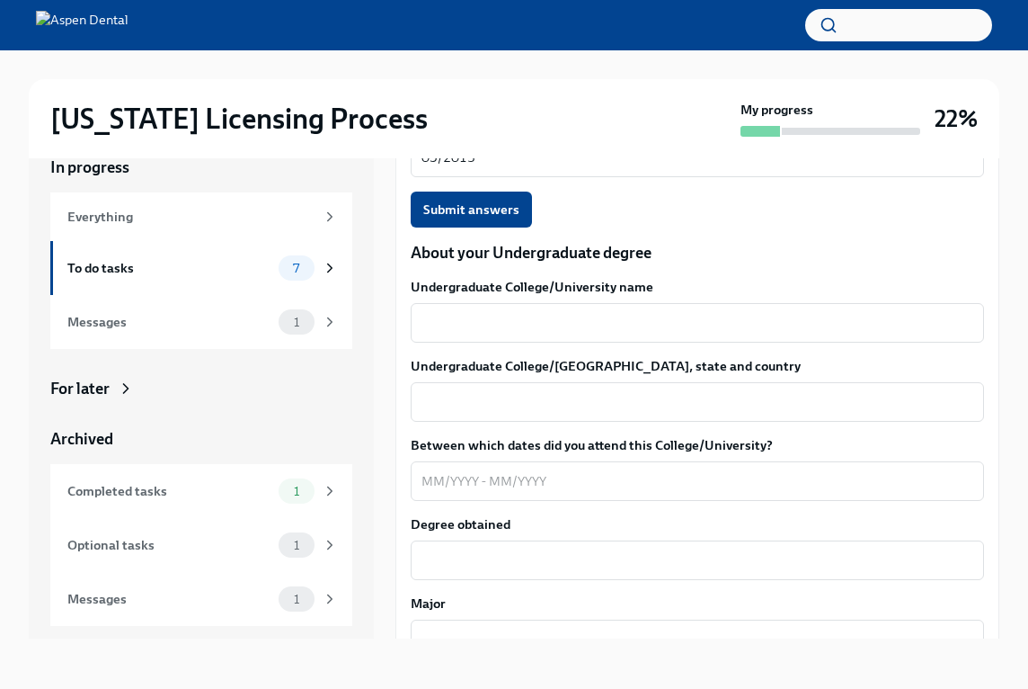
scroll to position [1631, 0]
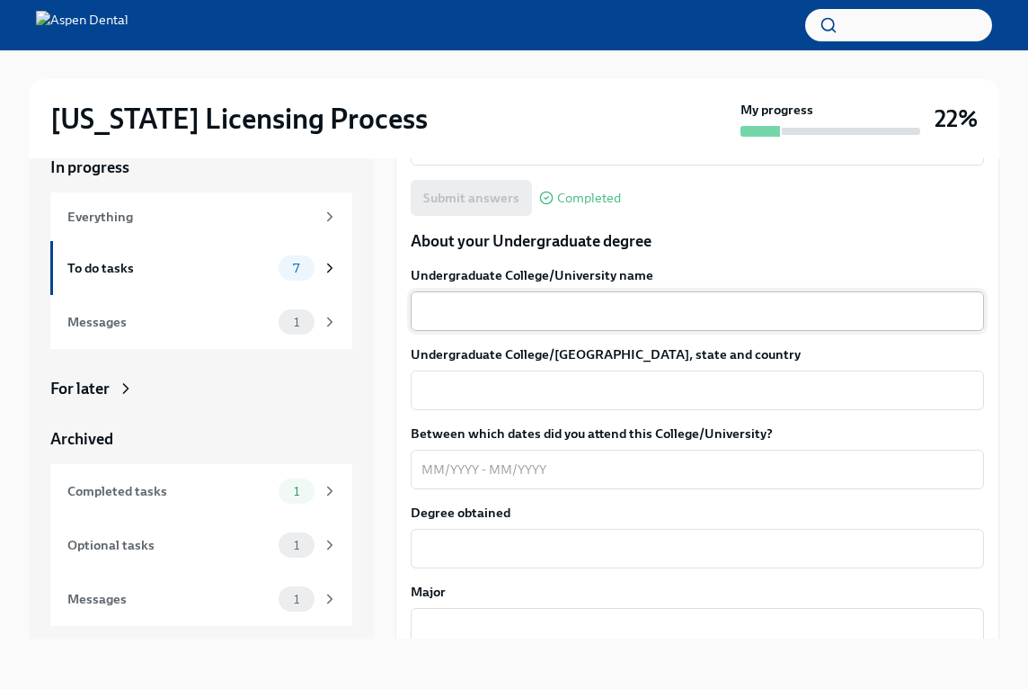
click at [617, 312] on textarea "Undergraduate College/University name" at bounding box center [698, 311] width 552 height 22
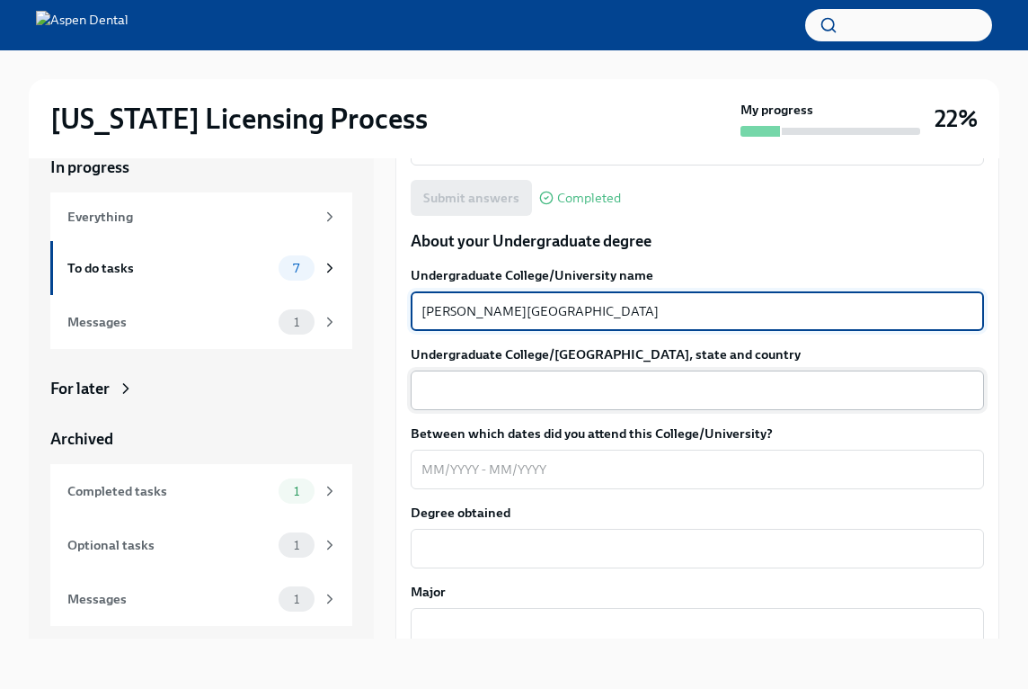
type textarea "[PERSON_NAME][GEOGRAPHIC_DATA]"
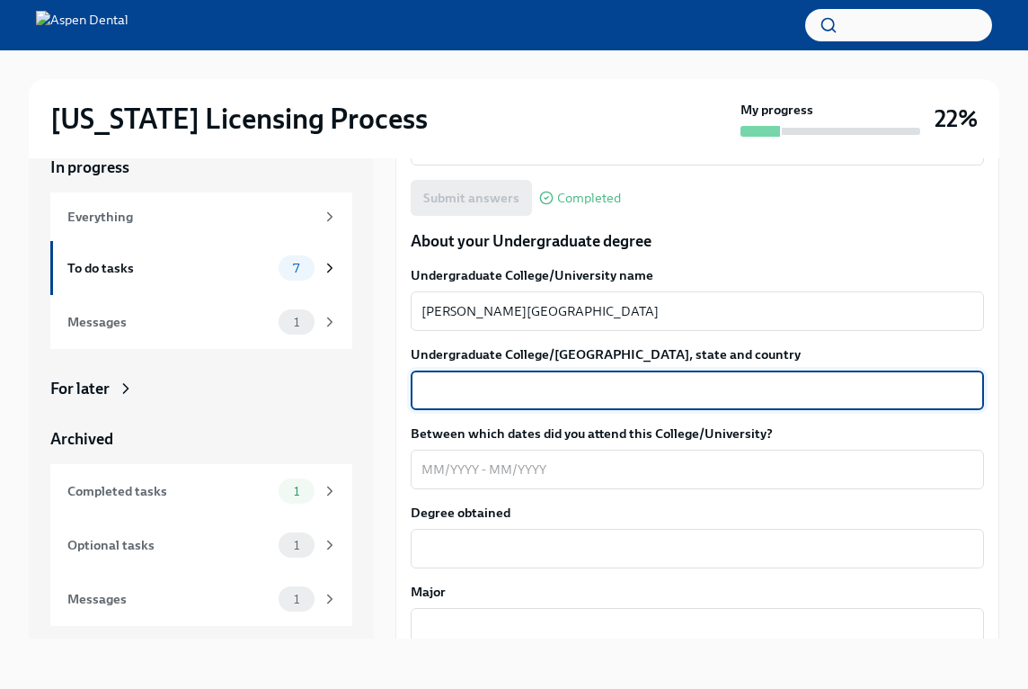
click at [535, 385] on textarea "Undergraduate College/[GEOGRAPHIC_DATA], state and country" at bounding box center [698, 390] width 552 height 22
click at [494, 420] on div "Undergraduate College/University name [PERSON_NAME][GEOGRAPHIC_DATA] x ​ Underg…" at bounding box center [697, 523] width 573 height 514
drag, startPoint x: 459, startPoint y: 393, endPoint x: 396, endPoint y: 395, distance: 62.9
click at [396, 395] on div "We will fill out the [US_STATE] State Application Form on your behalf – we'll j…" at bounding box center [697, 668] width 604 height 3844
drag, startPoint x: 490, startPoint y: 400, endPoint x: 547, endPoint y: 386, distance: 59.3
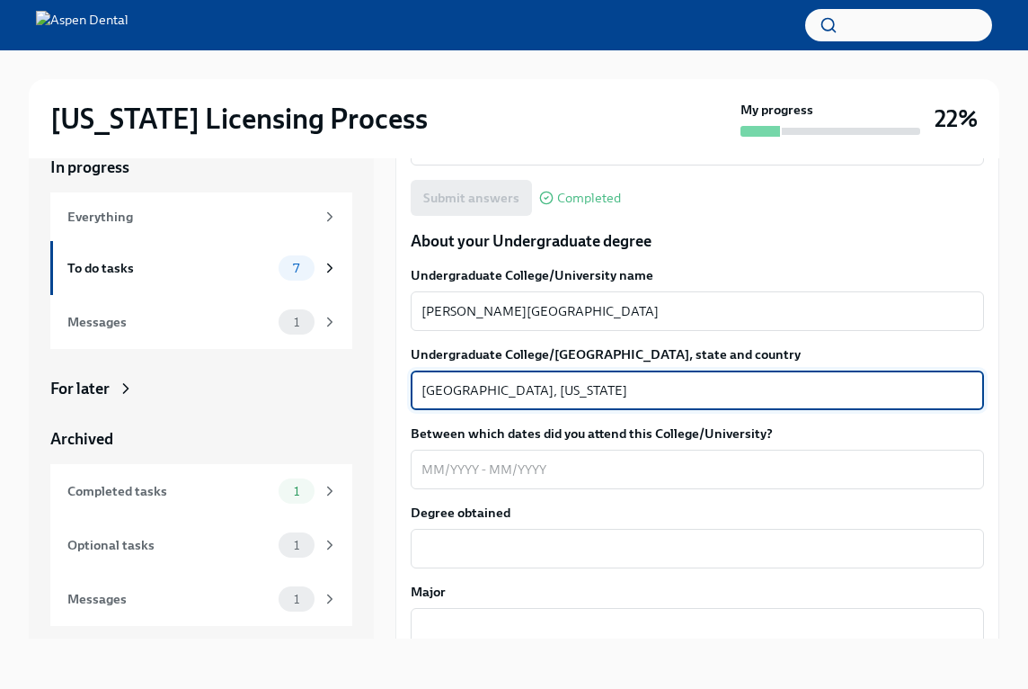
click at [547, 386] on textarea "[GEOGRAPHIC_DATA], [US_STATE]" at bounding box center [698, 390] width 552 height 22
drag, startPoint x: 547, startPoint y: 386, endPoint x: 566, endPoint y: 394, distance: 20.5
click at [566, 394] on textarea "[GEOGRAPHIC_DATA], [US_STATE]" at bounding box center [698, 390] width 552 height 22
click at [437, 389] on textarea "[GEOGRAPHIC_DATA], [US_STATE]" at bounding box center [698, 390] width 552 height 22
click at [539, 384] on textarea "[PERSON_NAME], [US_STATE]" at bounding box center [698, 390] width 552 height 22
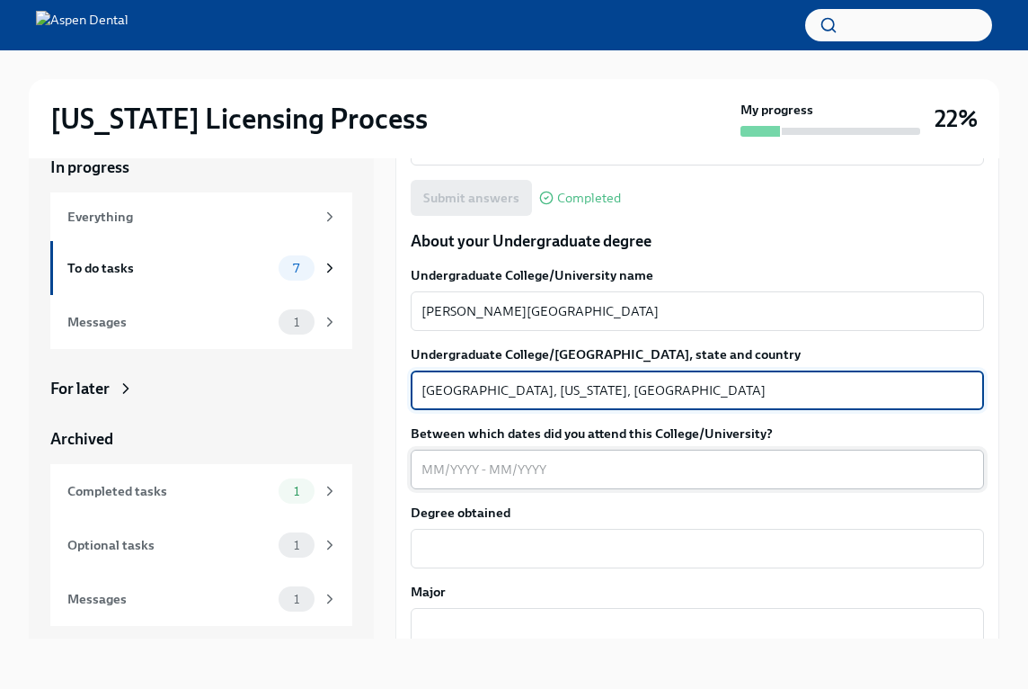
type textarea "[GEOGRAPHIC_DATA], [US_STATE], [GEOGRAPHIC_DATA]"
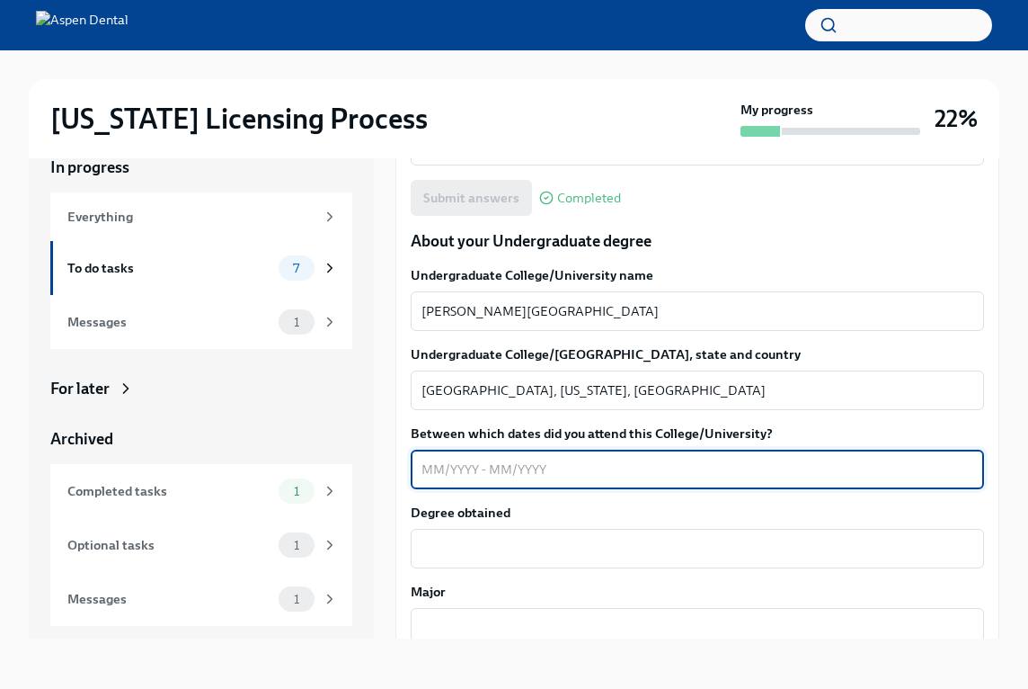
click at [437, 468] on textarea "Between which dates did you attend this College/University?" at bounding box center [698, 469] width 552 height 22
type textarea "08/2014-12/2016"
click at [474, 563] on div "x ​" at bounding box center [697, 549] width 573 height 40
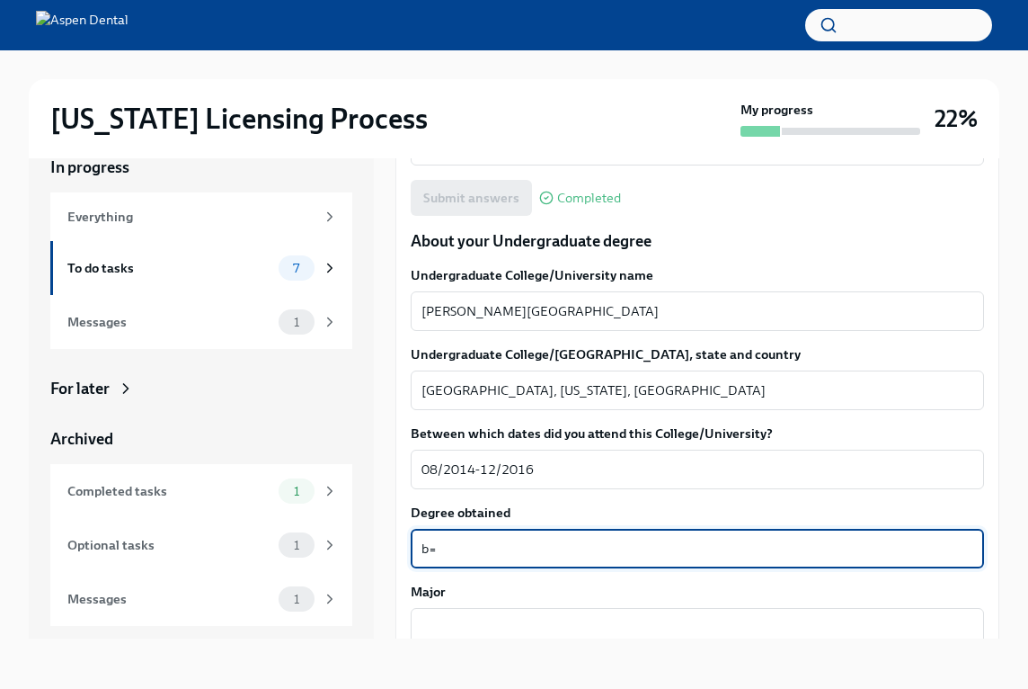
type textarea "b"
type textarea "Bachelors of Science"
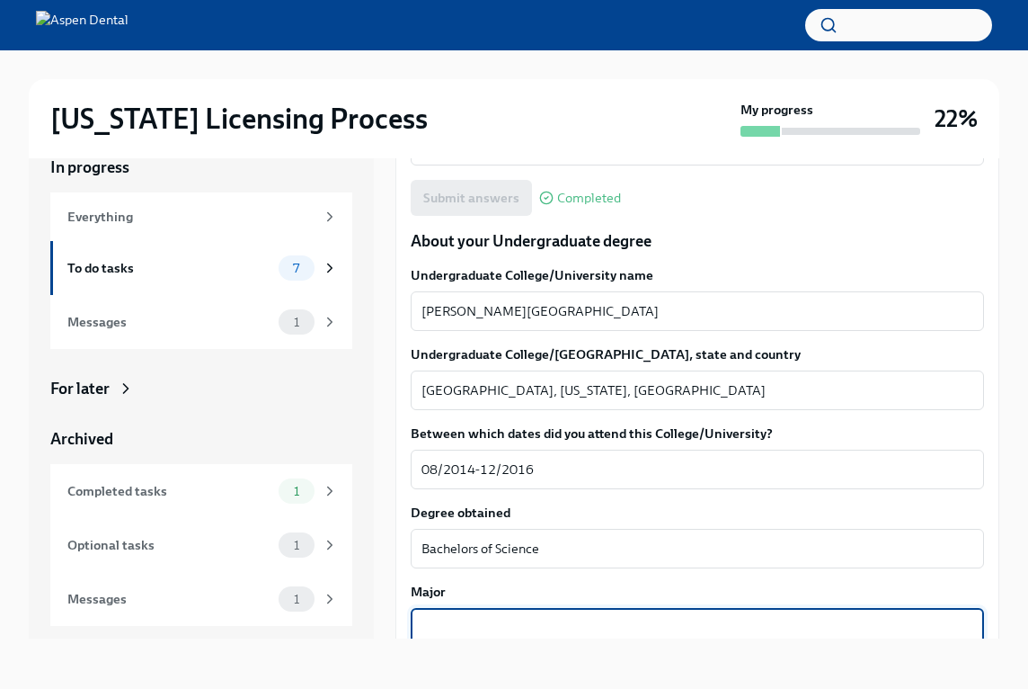
click at [472, 619] on textarea "Major" at bounding box center [698, 628] width 552 height 22
type textarea "Molecular Biology"
click at [1000, 573] on div "[US_STATE] Licensing Process My progress 22% In progress Everything To do tasks…" at bounding box center [514, 354] width 1028 height 669
click at [992, 582] on div "We will fill out the [US_STATE] State Application Form on your behalf – we'll j…" at bounding box center [697, 668] width 604 height 3844
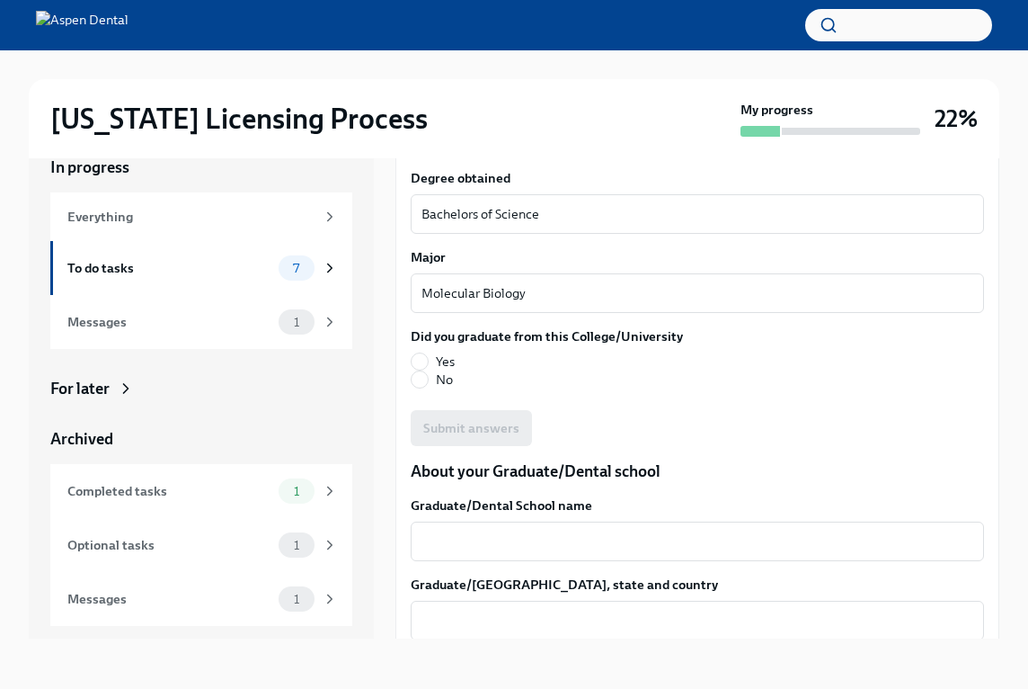
scroll to position [1973, 0]
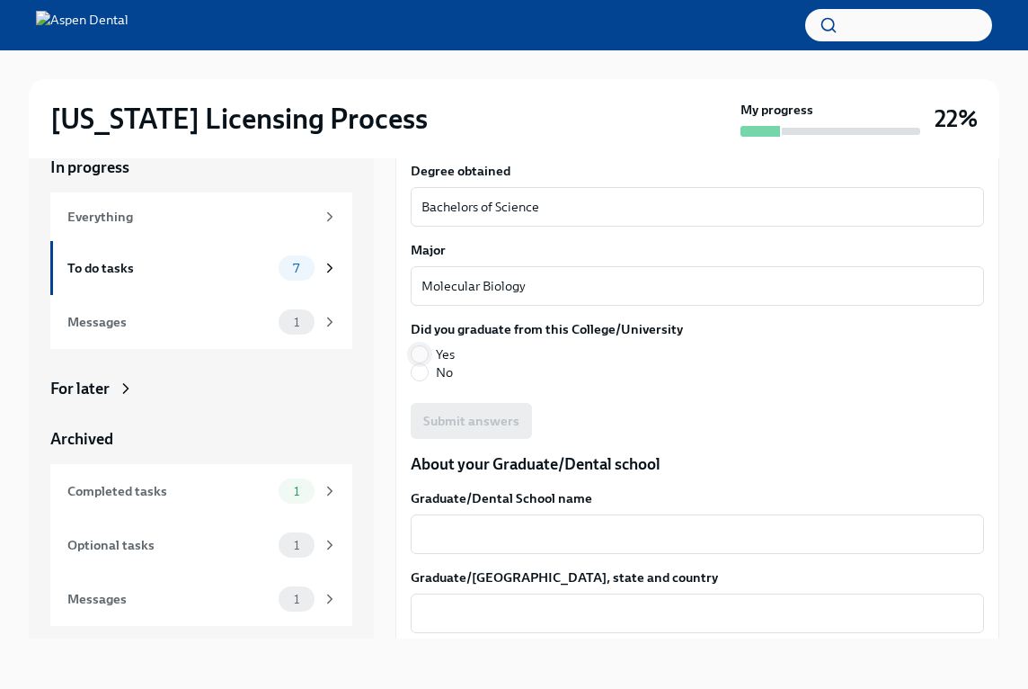
click at [427, 351] on input "Yes" at bounding box center [420, 354] width 16 height 16
radio input "true"
click at [440, 413] on span "Submit answers" at bounding box center [471, 421] width 96 height 18
click at [467, 521] on div "x ​" at bounding box center [697, 534] width 573 height 40
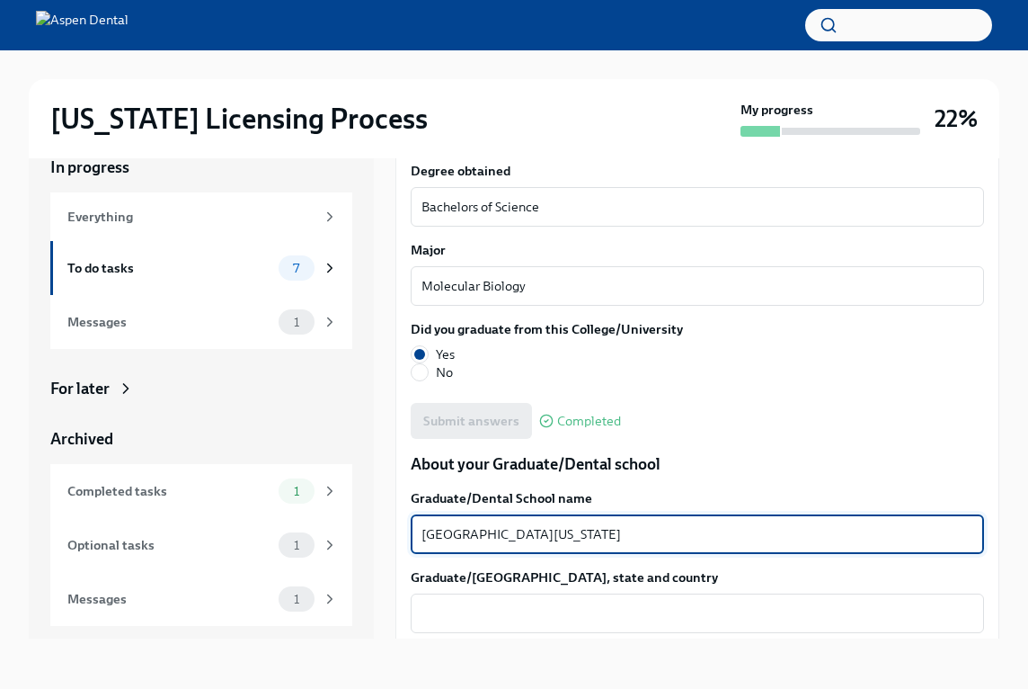
type textarea "[GEOGRAPHIC_DATA][US_STATE]"
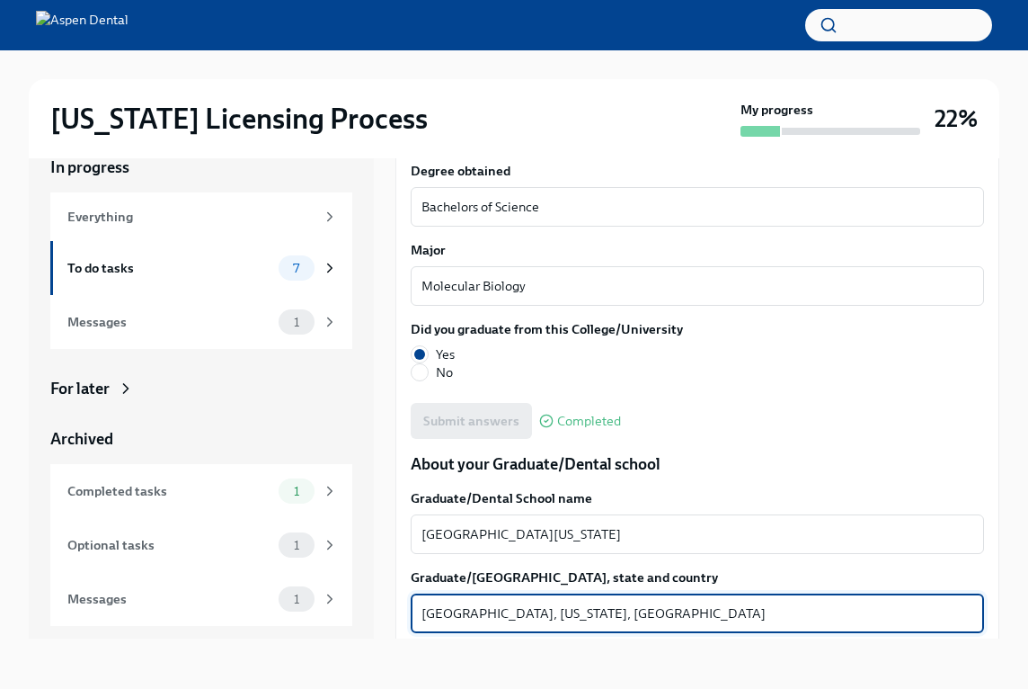
type textarea "[GEOGRAPHIC_DATA], [US_STATE], [GEOGRAPHIC_DATA]"
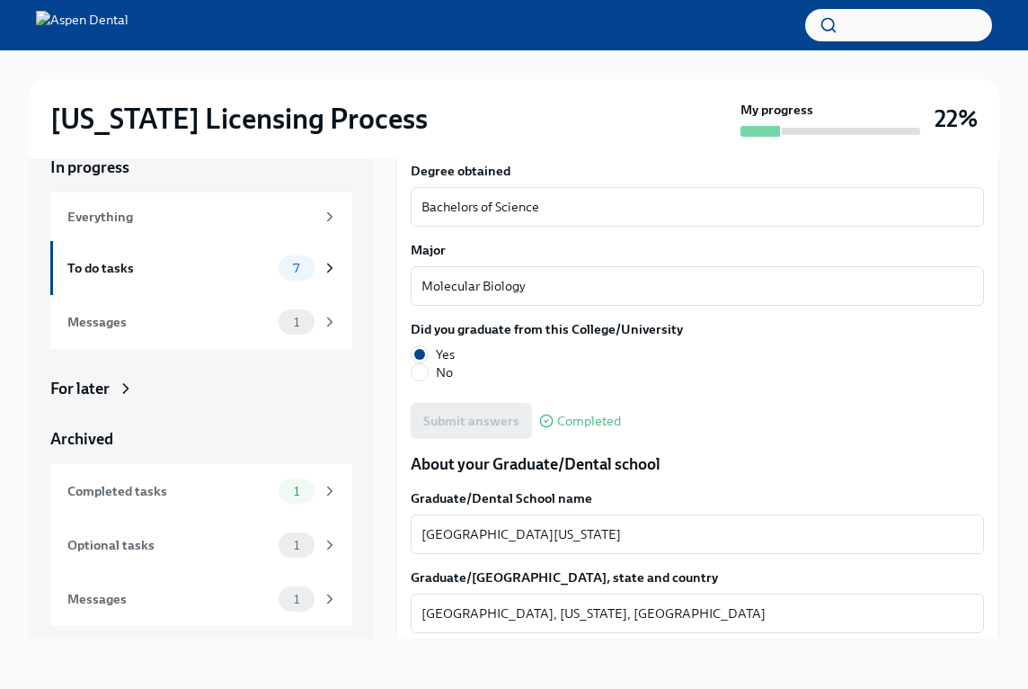
click at [982, 568] on label "Graduate/[GEOGRAPHIC_DATA], state and country" at bounding box center [697, 577] width 573 height 18
click at [973, 602] on textarea "[GEOGRAPHIC_DATA], [US_STATE], [GEOGRAPHIC_DATA]" at bounding box center [698, 613] width 552 height 22
click at [1006, 595] on div "[US_STATE] Licensing Process My progress 22% In progress Everything To do tasks…" at bounding box center [514, 354] width 1028 height 669
click at [988, 576] on div "We will fill out the [US_STATE] State Application Form on your behalf – we'll j…" at bounding box center [697, 327] width 604 height 3844
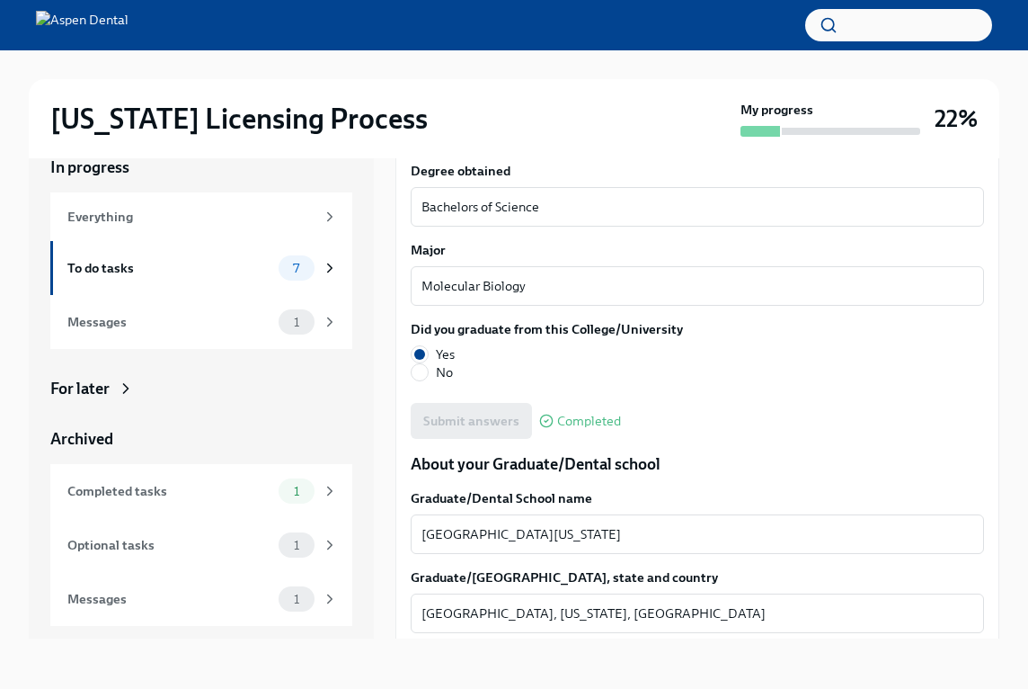
click at [987, 575] on div "We will fill out the [US_STATE] State Application Form on your behalf – we'll j…" at bounding box center [697, 327] width 604 height 3844
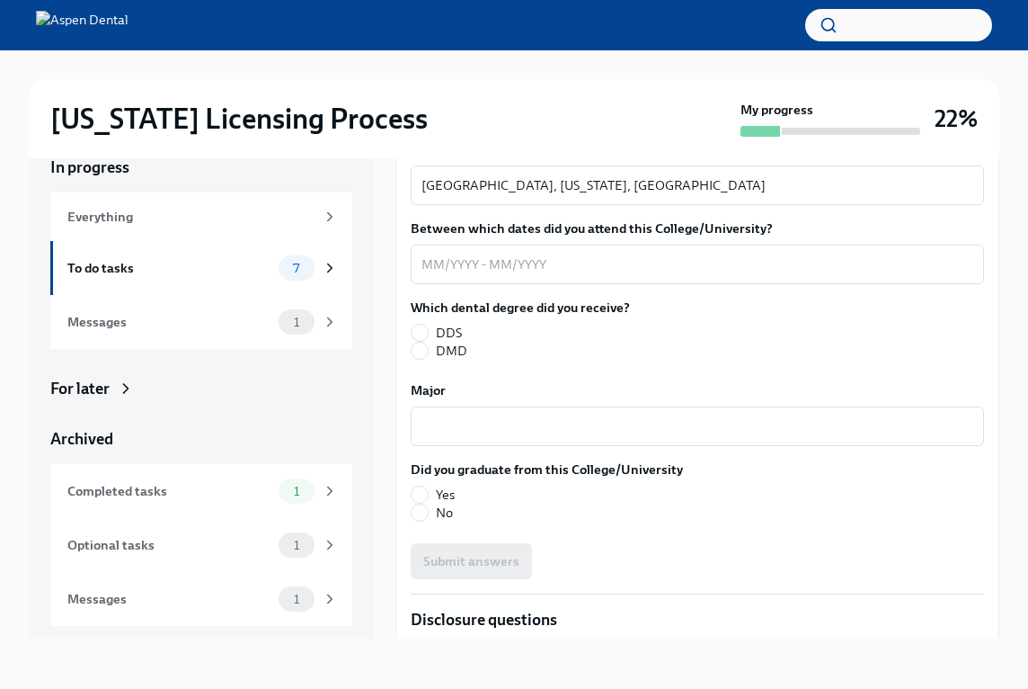
scroll to position [2417, 0]
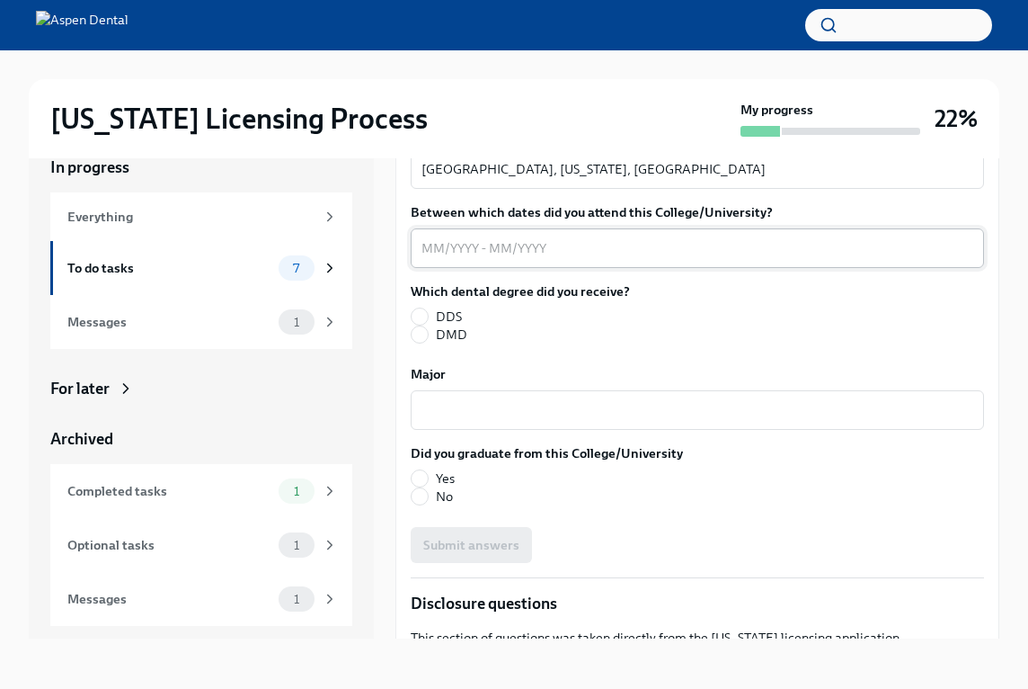
click at [437, 253] on textarea "Between which dates did you attend this College/University?" at bounding box center [698, 248] width 552 height 22
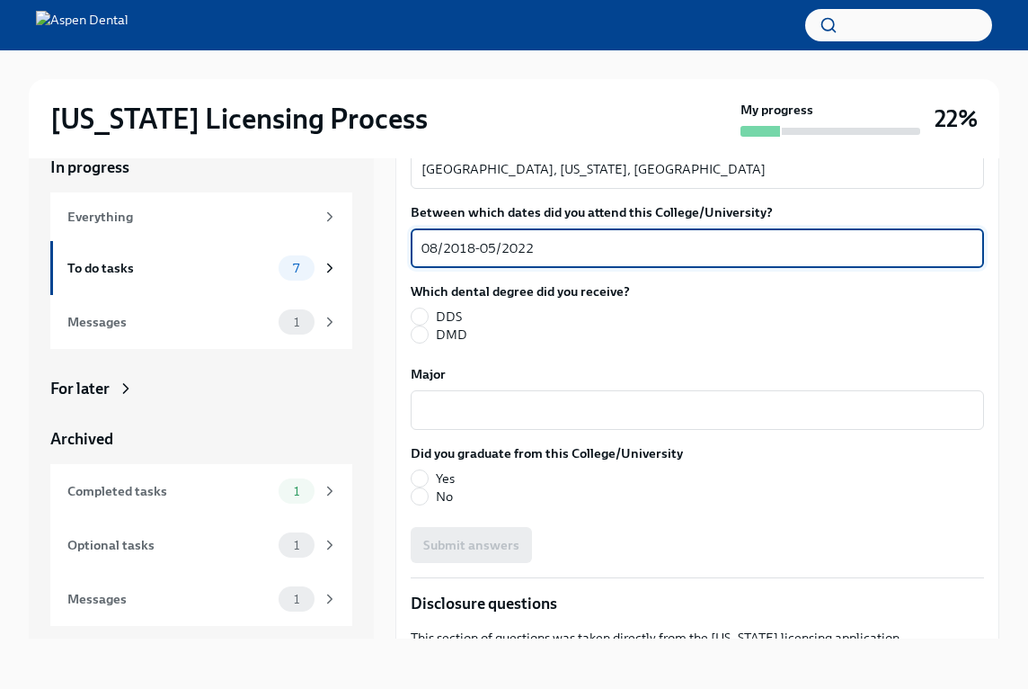
type textarea "08/2018-05/2022"
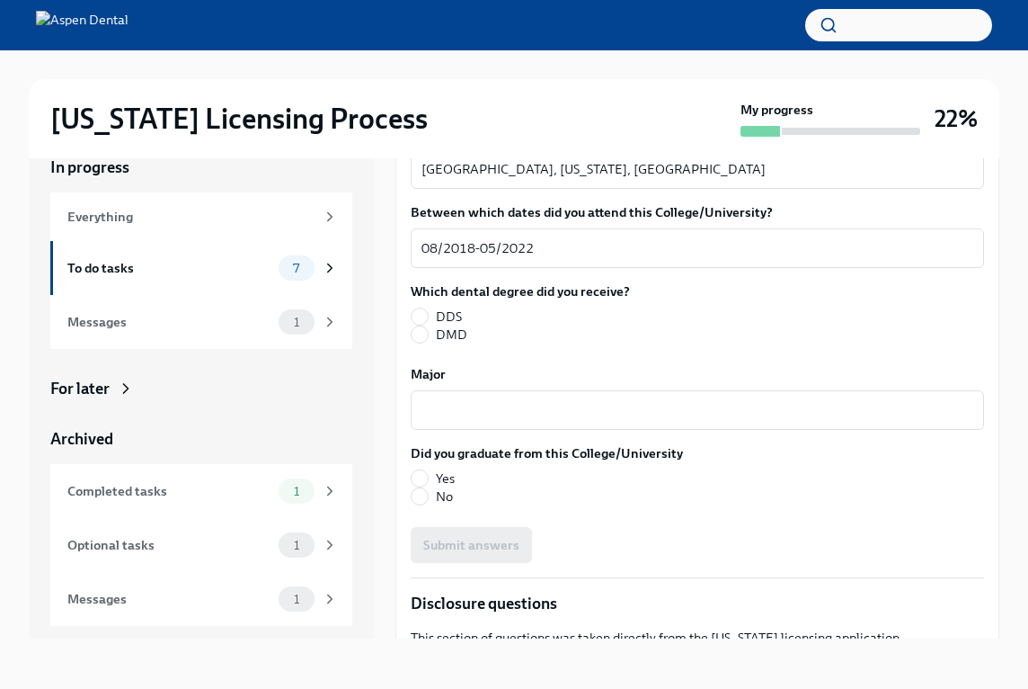
click at [451, 331] on span "DMD" at bounding box center [451, 334] width 31 height 18
click at [428, 331] on input "DMD" at bounding box center [420, 334] width 16 height 16
radio input "true"
click at [472, 417] on textarea "Major" at bounding box center [698, 410] width 552 height 22
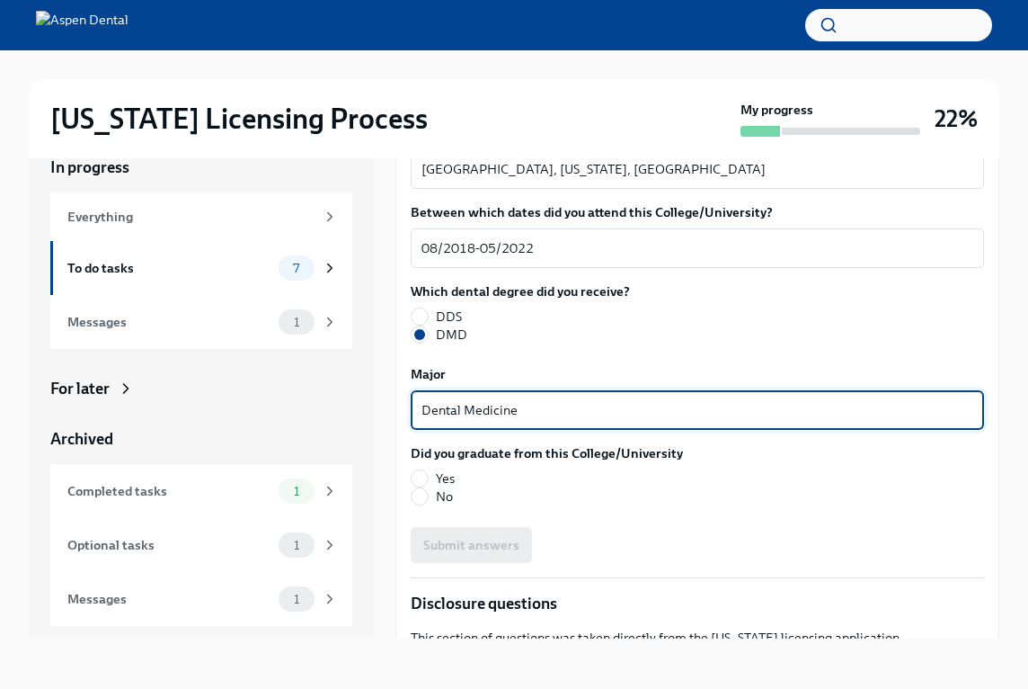
type textarea "Dental Medicine"
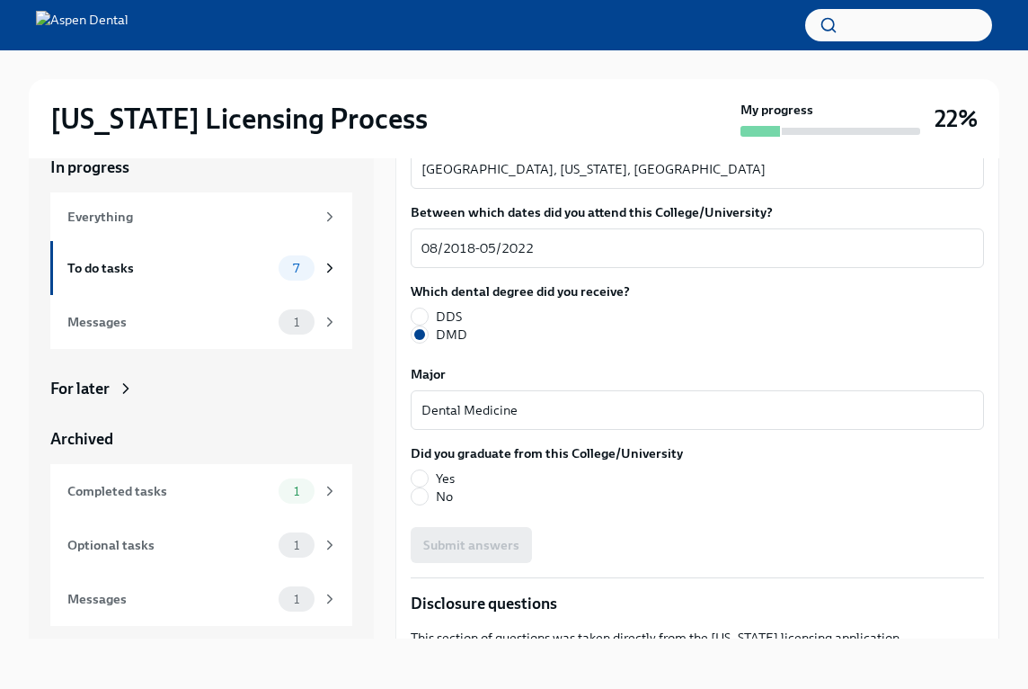
click at [440, 478] on span "Yes" at bounding box center [445, 478] width 19 height 18
click at [428, 478] on input "Yes" at bounding box center [420, 478] width 16 height 16
radio input "true"
click at [511, 554] on button "Submit answers" at bounding box center [471, 545] width 121 height 36
click at [867, 552] on div "Submit answers" at bounding box center [697, 545] width 573 height 36
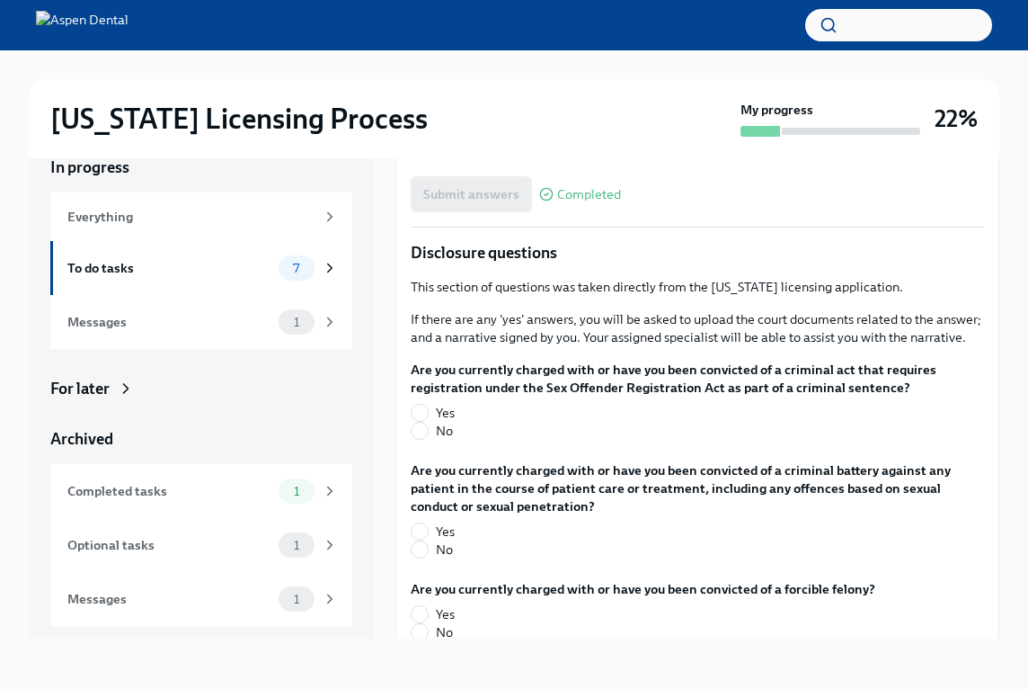
scroll to position [2840, 0]
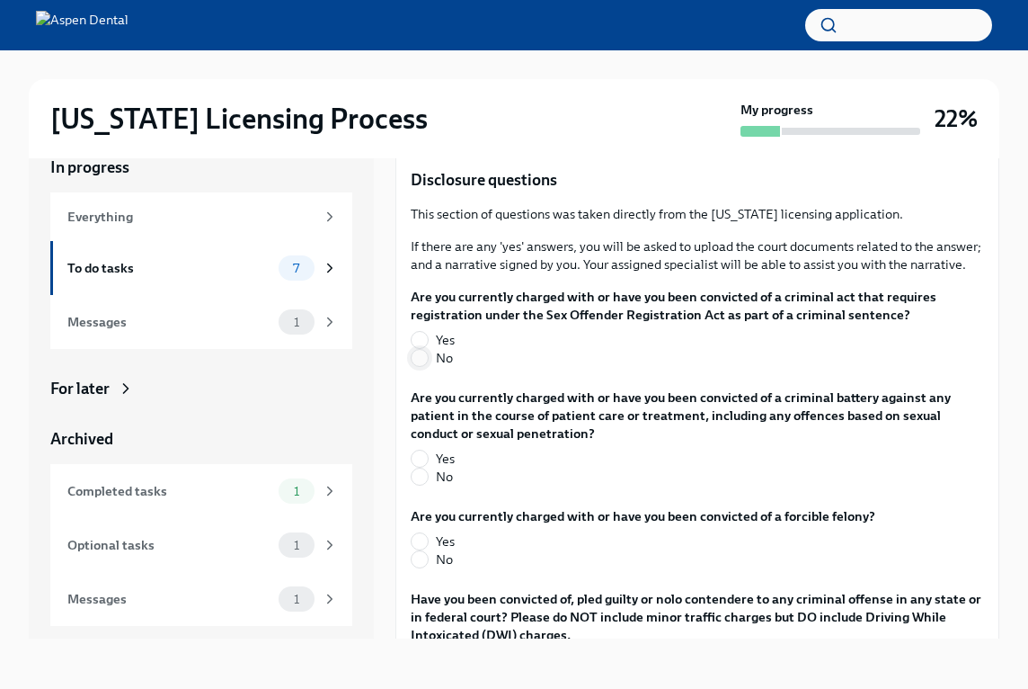
click at [423, 356] on input "No" at bounding box center [420, 358] width 16 height 16
radio input "true"
click at [428, 479] on span at bounding box center [420, 476] width 18 height 18
click at [428, 479] on input "No" at bounding box center [420, 476] width 16 height 16
radio input "true"
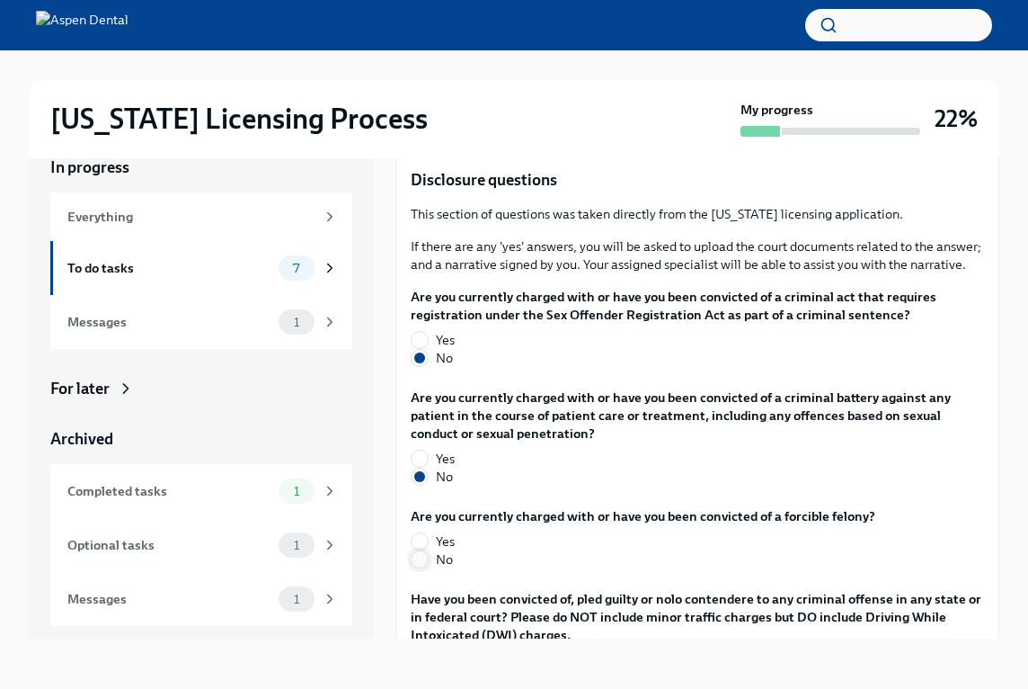
click at [421, 562] on input "No" at bounding box center [420, 559] width 16 height 16
radio input "true"
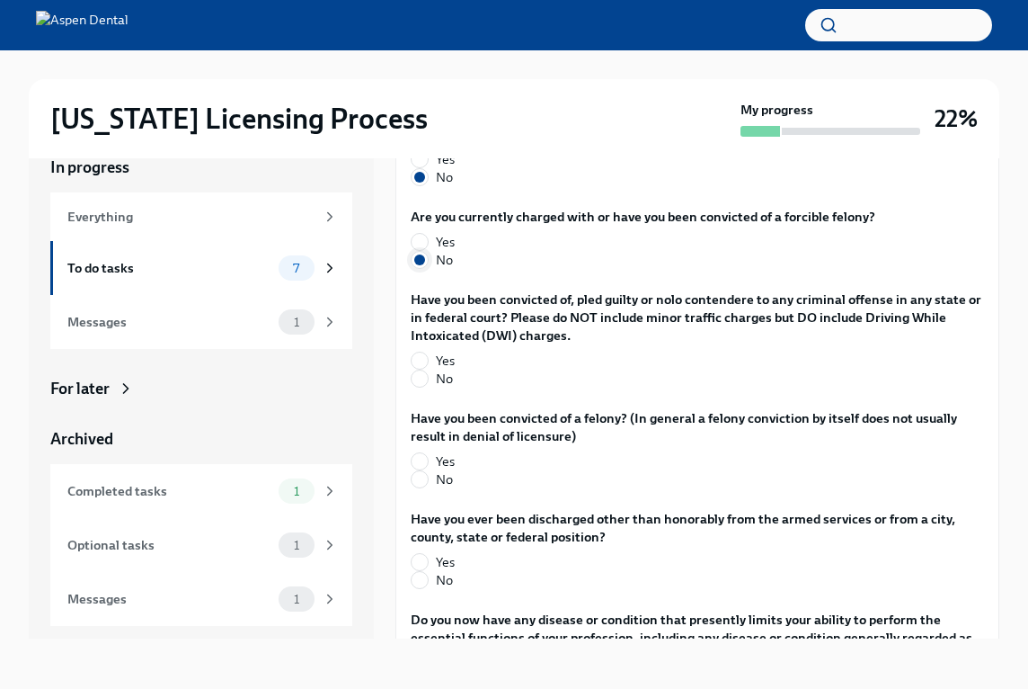
scroll to position [3174, 0]
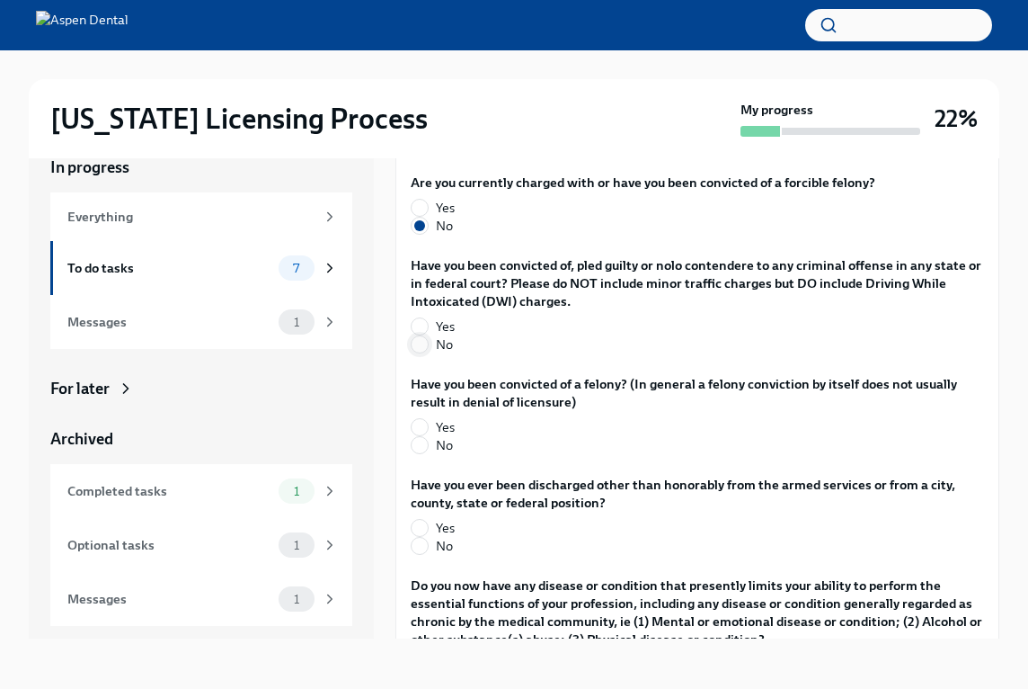
click at [423, 347] on input "No" at bounding box center [420, 344] width 16 height 16
radio input "true"
click at [429, 445] on label "No" at bounding box center [690, 445] width 559 height 18
click at [428, 445] on input "No" at bounding box center [420, 445] width 16 height 16
radio input "true"
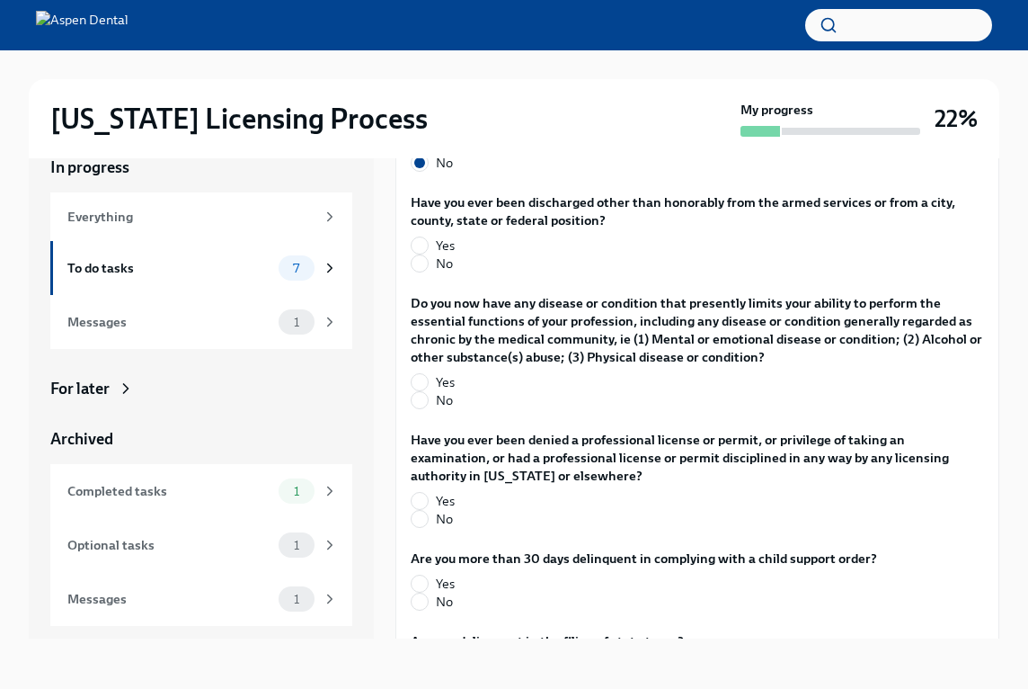
scroll to position [3476, 0]
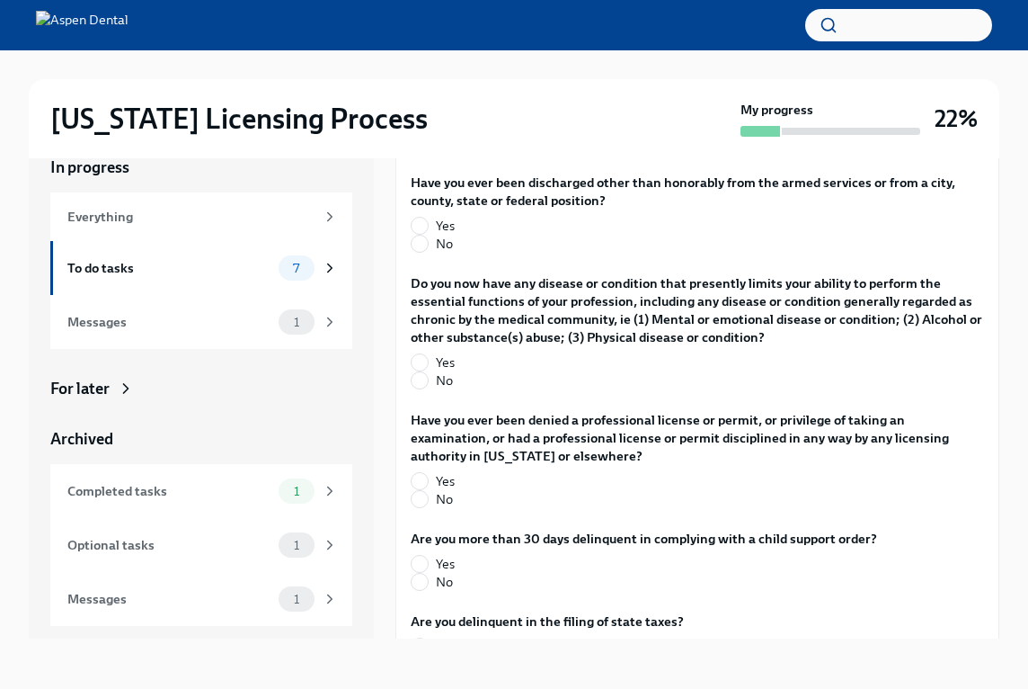
click at [442, 247] on span "No" at bounding box center [444, 244] width 17 height 18
click at [428, 247] on input "No" at bounding box center [420, 243] width 16 height 16
radio input "true"
click at [449, 376] on span "No" at bounding box center [444, 380] width 17 height 18
click at [428, 376] on input "No" at bounding box center [420, 380] width 16 height 16
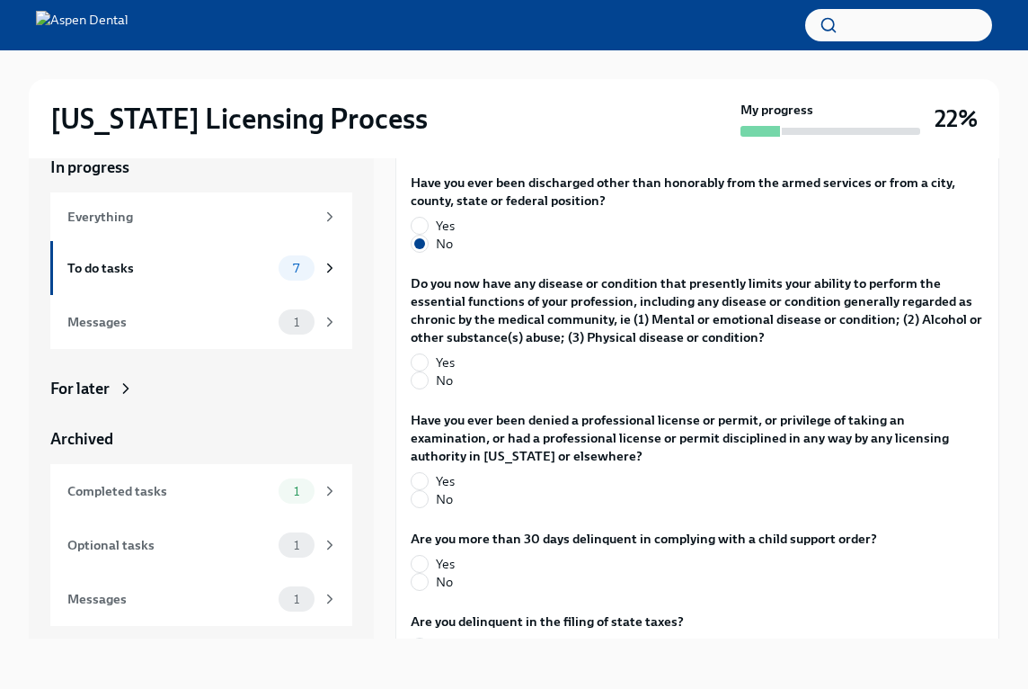
radio input "true"
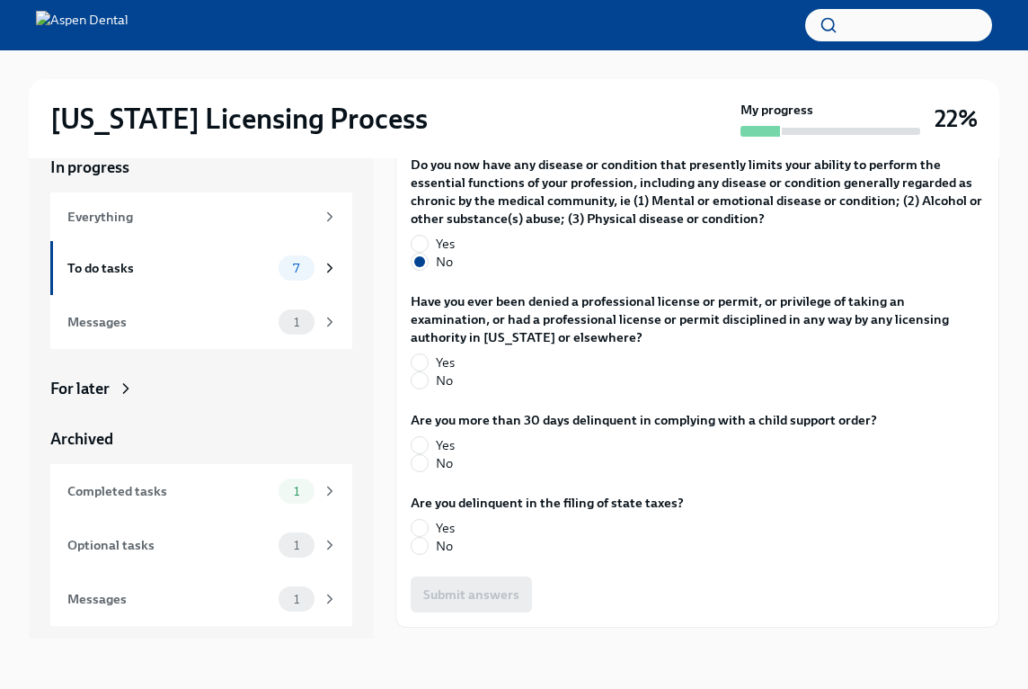
scroll to position [3651, 0]
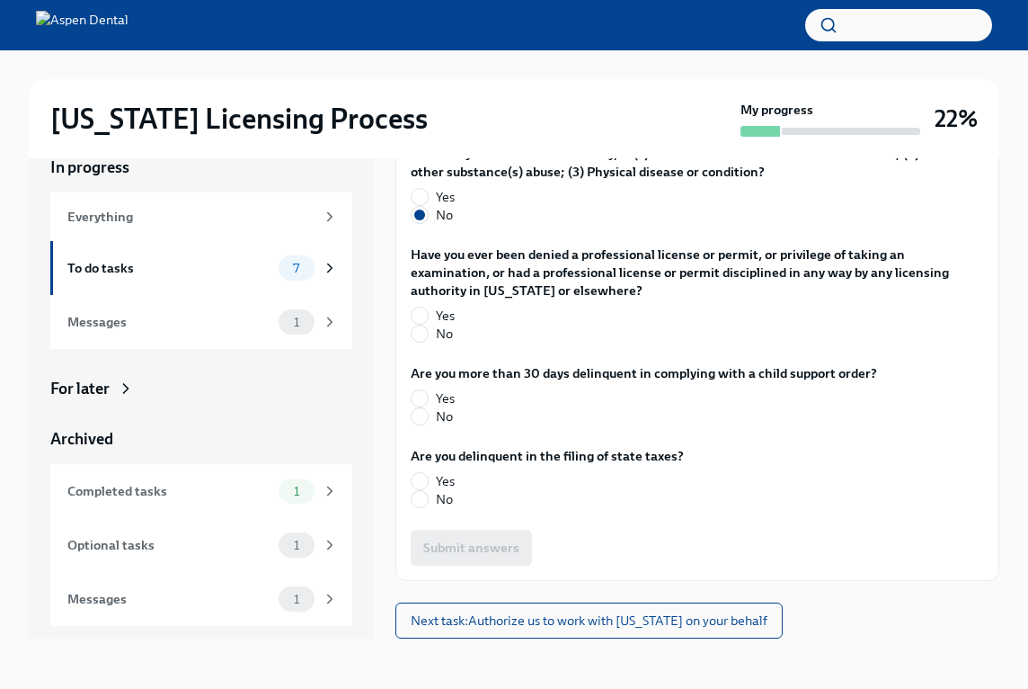
click at [447, 328] on span "No" at bounding box center [444, 333] width 17 height 18
click at [428, 328] on input "No" at bounding box center [420, 333] width 16 height 16
radio input "true"
click at [434, 416] on label "No" at bounding box center [637, 416] width 452 height 18
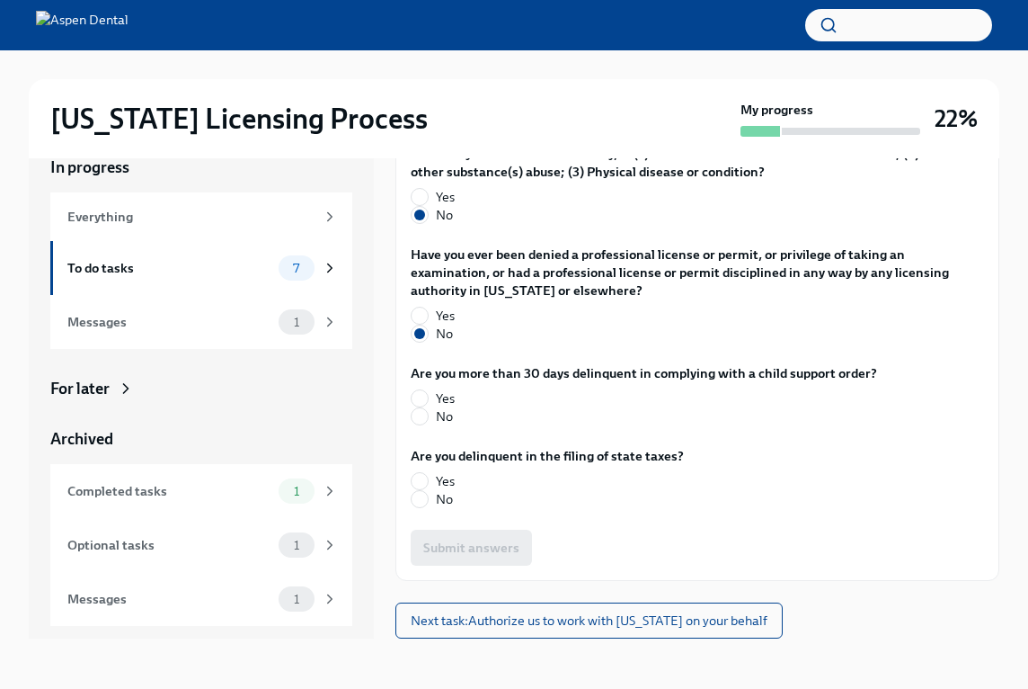
click at [428, 416] on input "No" at bounding box center [420, 416] width 16 height 16
radio input "true"
click at [431, 495] on label "No" at bounding box center [540, 499] width 259 height 18
click at [428, 495] on input "No" at bounding box center [420, 499] width 16 height 16
radio input "true"
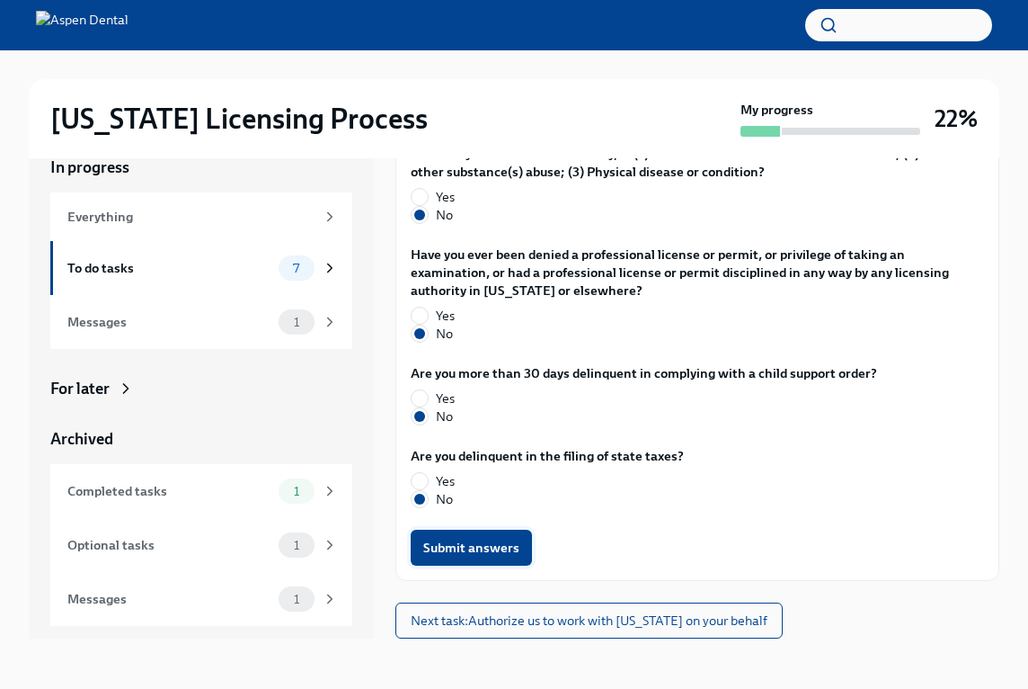
click at [478, 546] on span "Submit answers" at bounding box center [471, 547] width 96 height 18
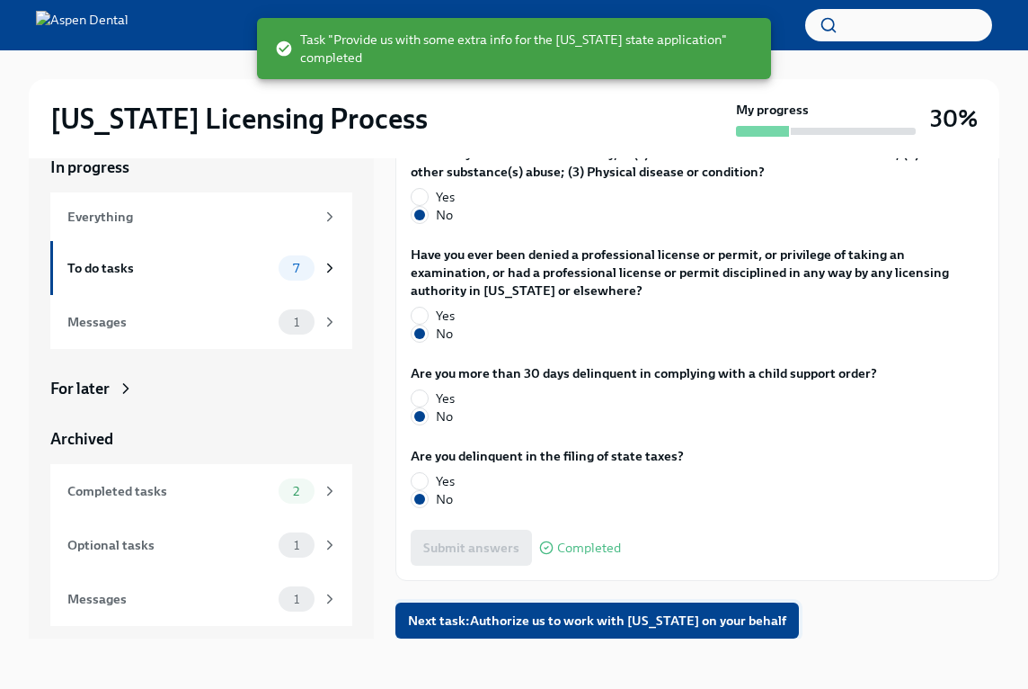
click at [501, 621] on span "Next task : Authorize us to work with [US_STATE] on your behalf" at bounding box center [597, 620] width 378 height 18
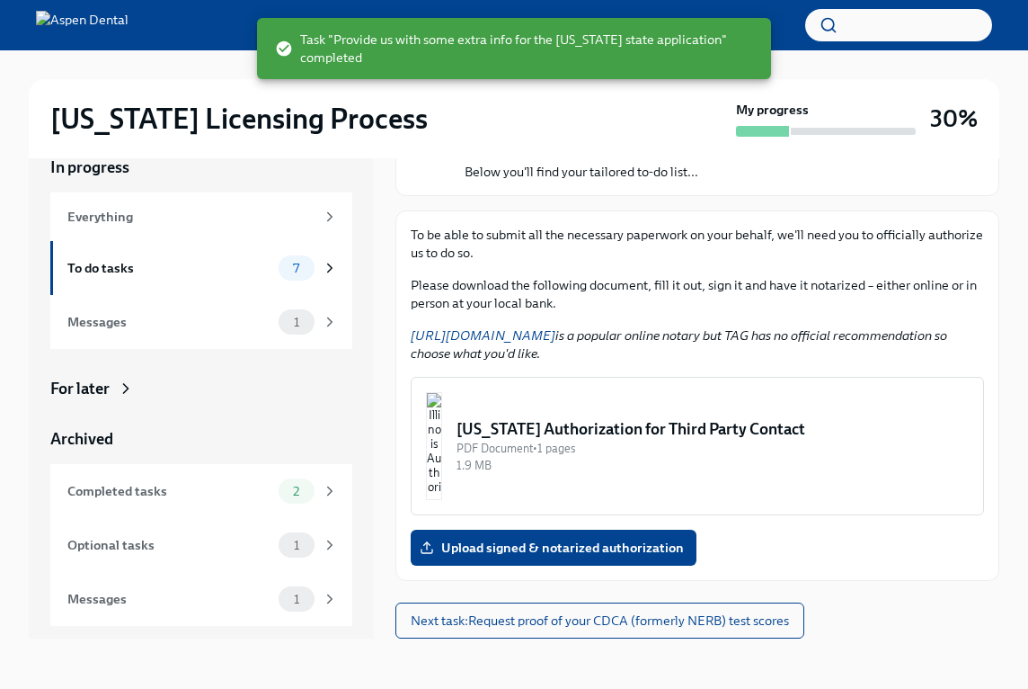
scroll to position [140, 0]
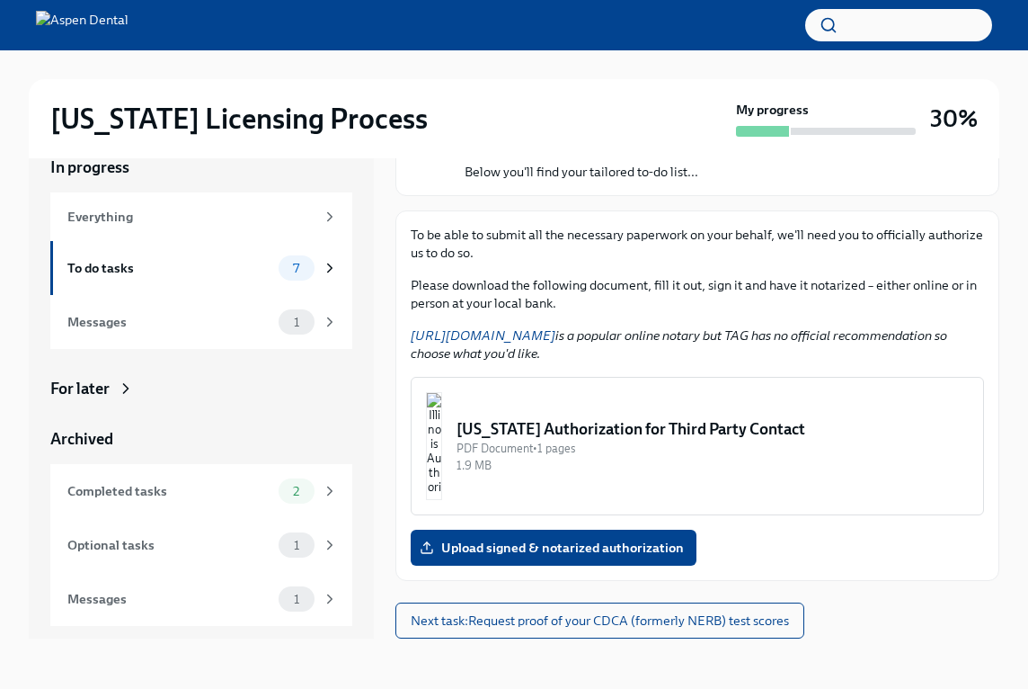
click at [442, 416] on img "button" at bounding box center [434, 446] width 16 height 108
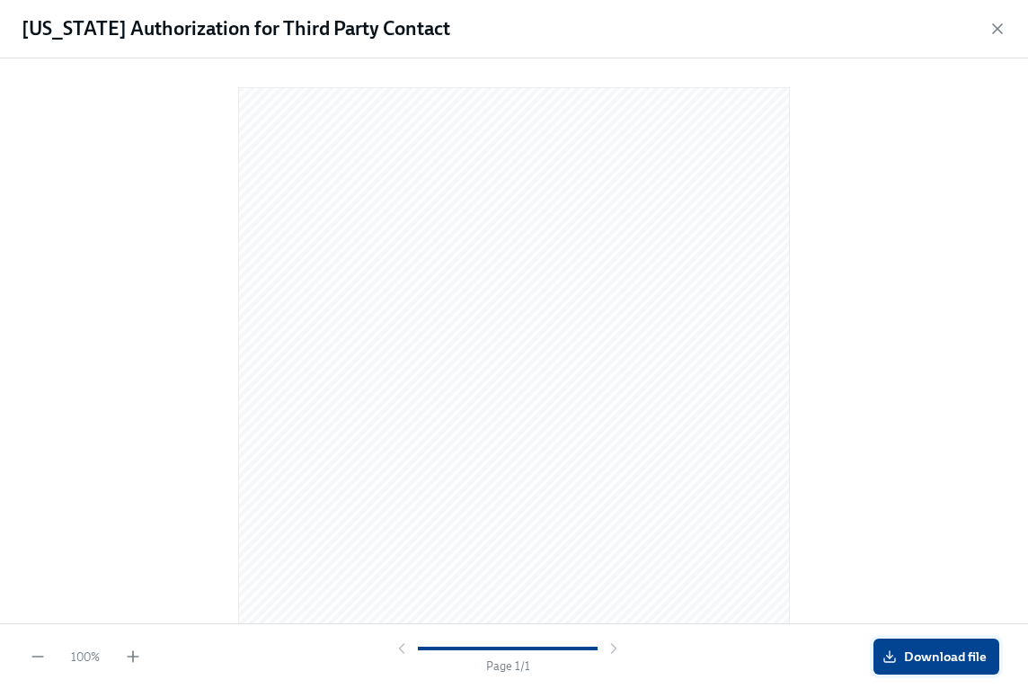
click at [909, 673] on button "Download file" at bounding box center [937, 656] width 126 height 36
click at [992, 28] on icon "button" at bounding box center [998, 29] width 18 height 18
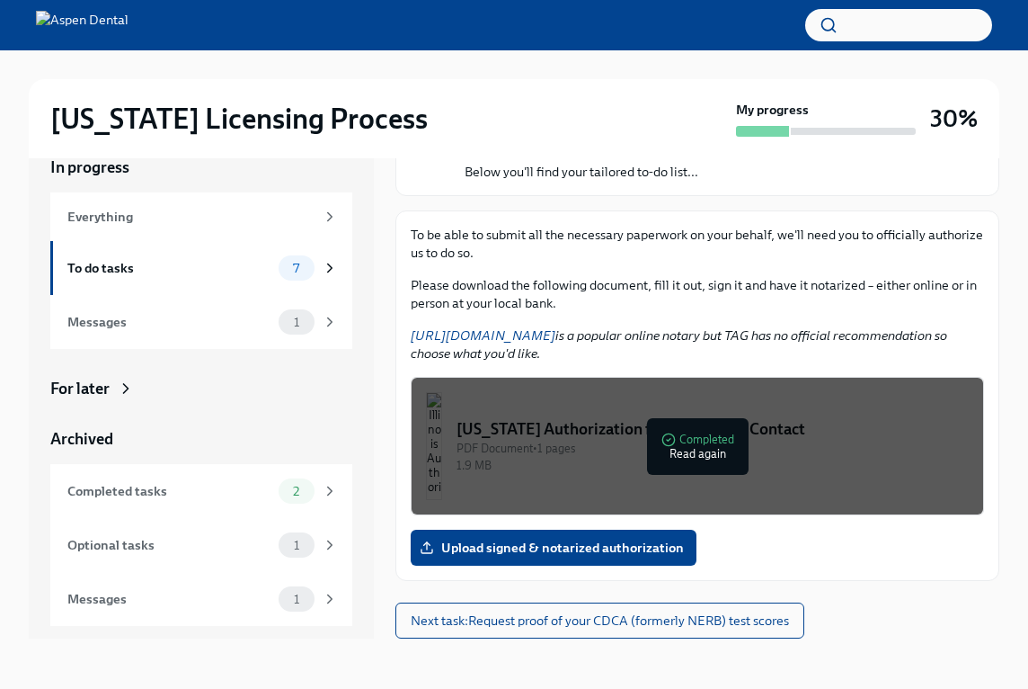
scroll to position [140, 0]
click at [673, 636] on button "Next task : Request proof of your CDCA (formerly NERB) test scores" at bounding box center [599, 620] width 409 height 36
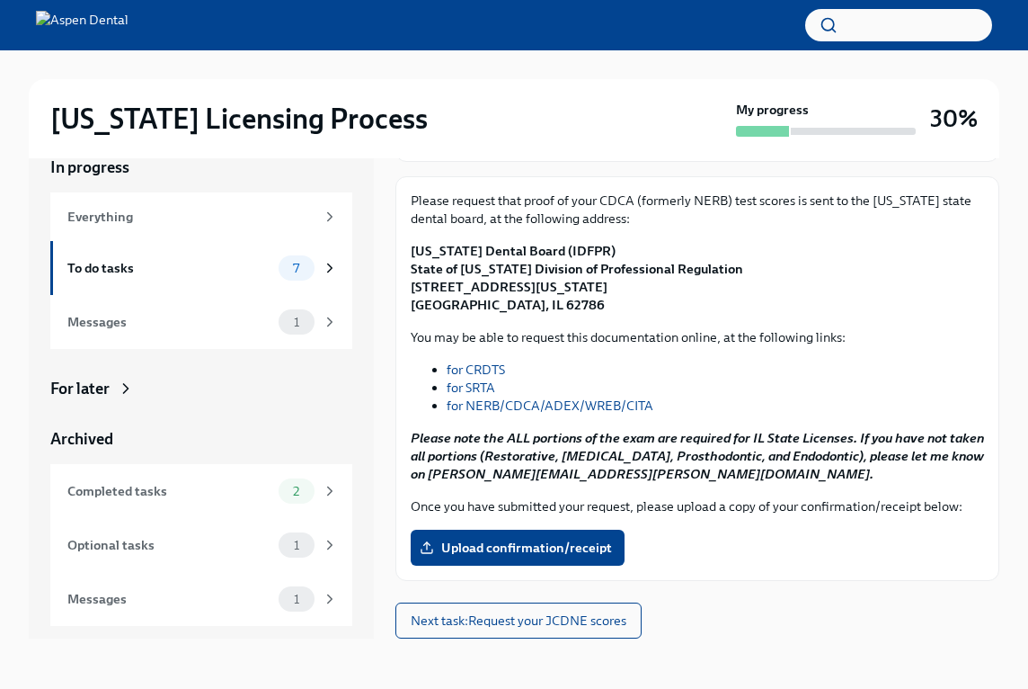
scroll to position [201, 0]
click at [550, 619] on span "Next task : Request your JCDNE scores" at bounding box center [519, 620] width 216 height 18
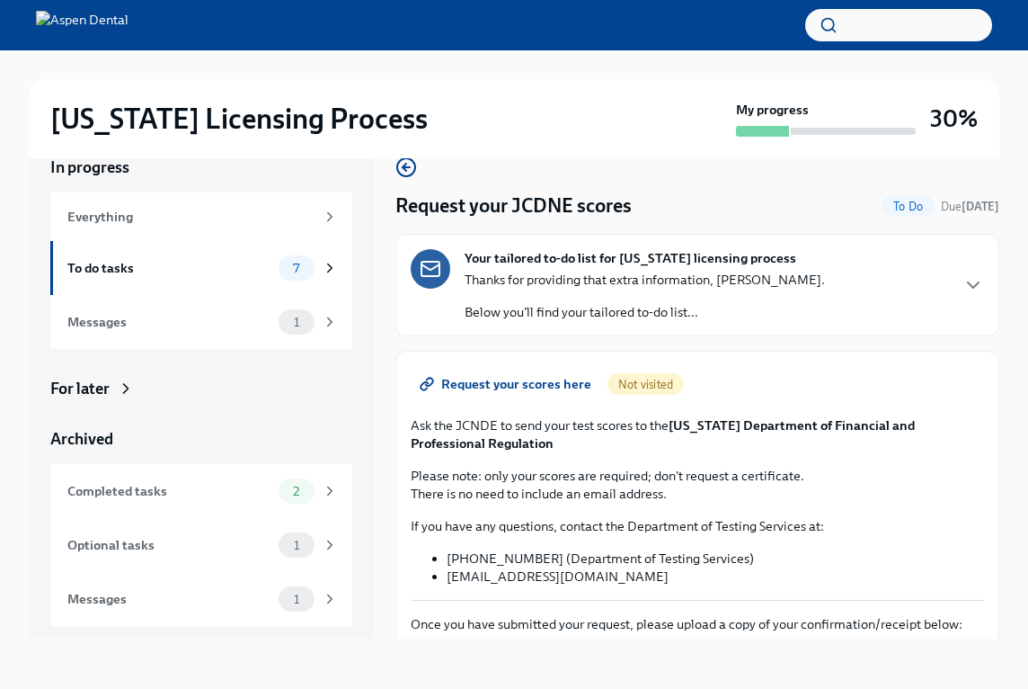
click at [538, 377] on span "Request your scores here" at bounding box center [507, 384] width 168 height 18
